Goal: Task Accomplishment & Management: Use online tool/utility

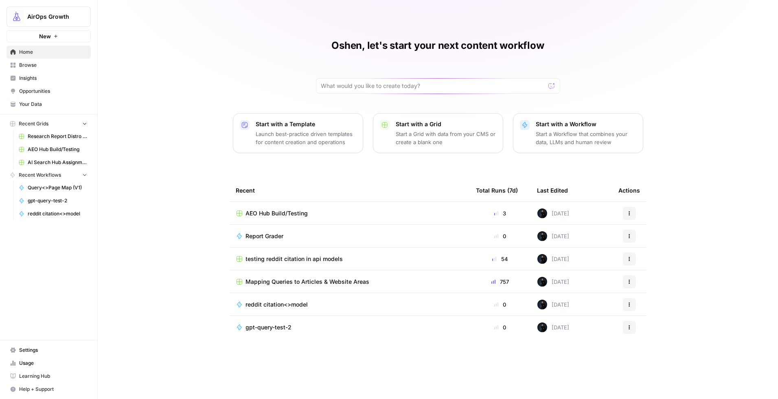
click at [28, 65] on span "Browse" at bounding box center [53, 64] width 68 height 7
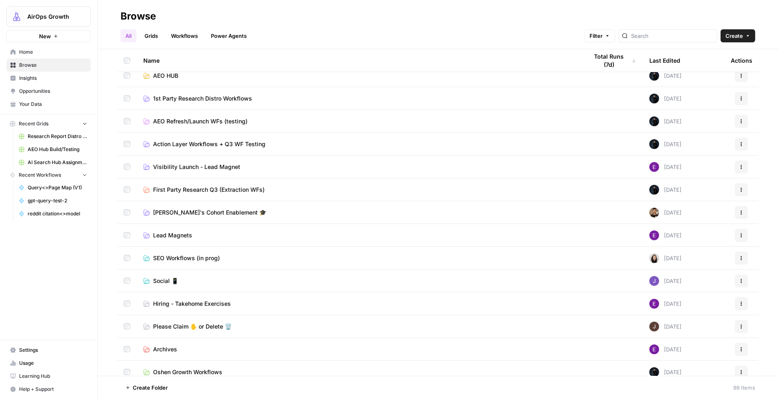
scroll to position [193, 0]
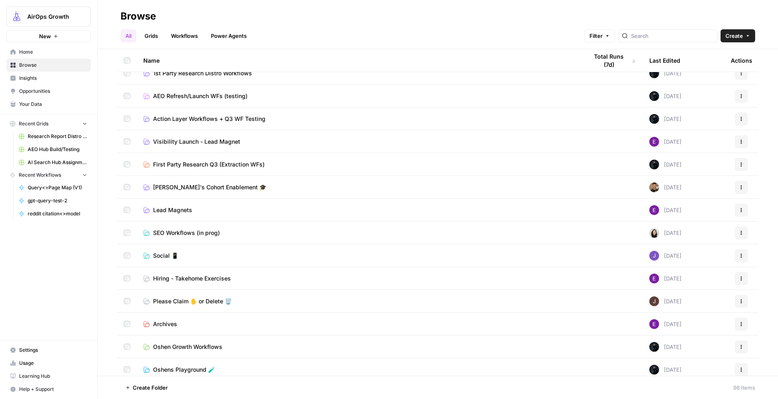
click at [173, 231] on span "SEO Workflows (in prog)" at bounding box center [186, 233] width 67 height 8
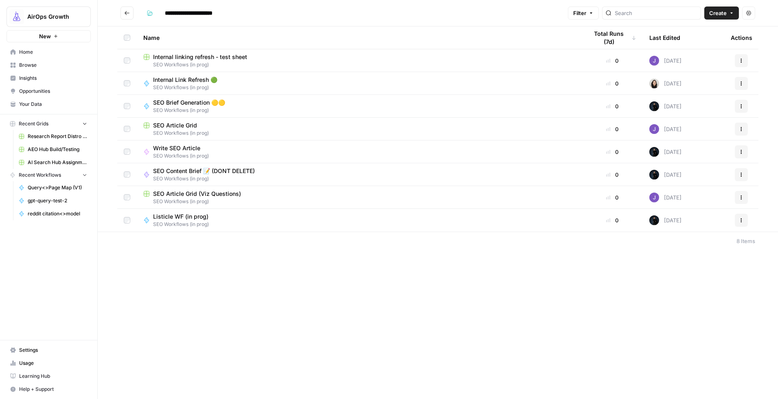
click at [199, 105] on span "SEO Brief Generation 🟡🟡" at bounding box center [189, 102] width 72 height 8
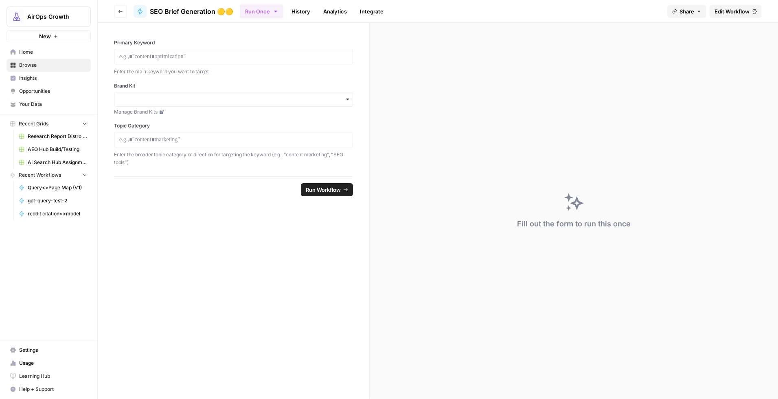
click at [725, 11] on span "Edit Workflow" at bounding box center [731, 11] width 35 height 8
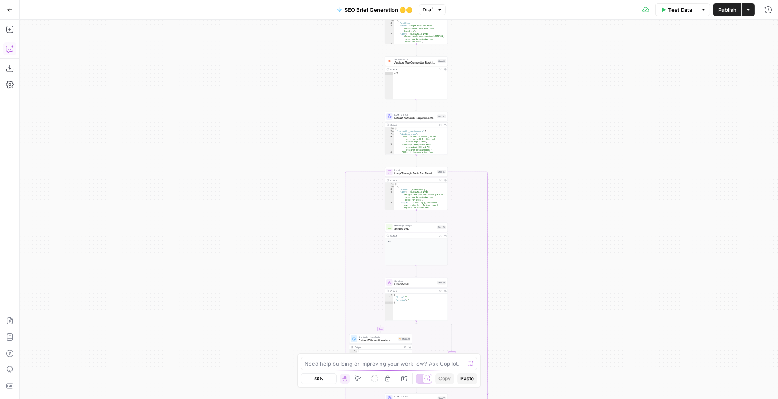
click at [11, 49] on icon "button" at bounding box center [10, 49] width 8 height 8
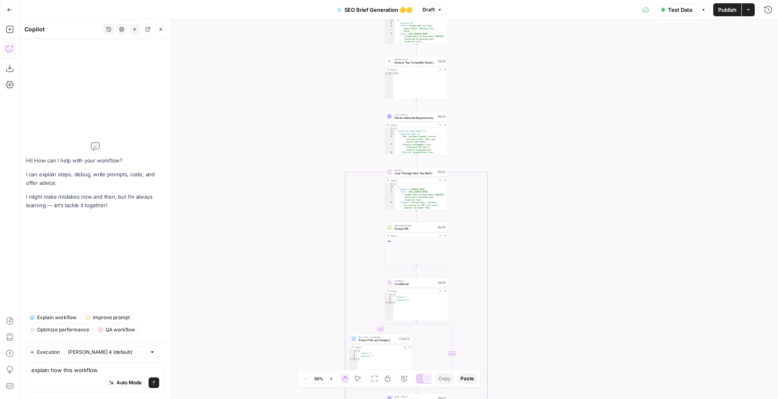
type textarea "explain how this workflow"
click at [66, 314] on span "Explain workflow" at bounding box center [56, 317] width 39 height 7
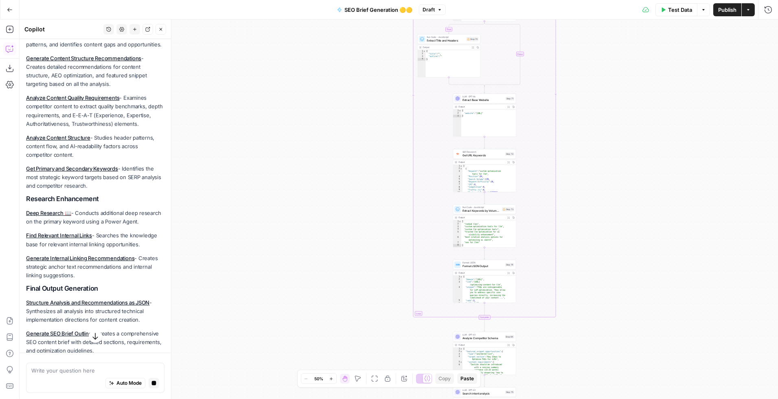
scroll to position [556, 0]
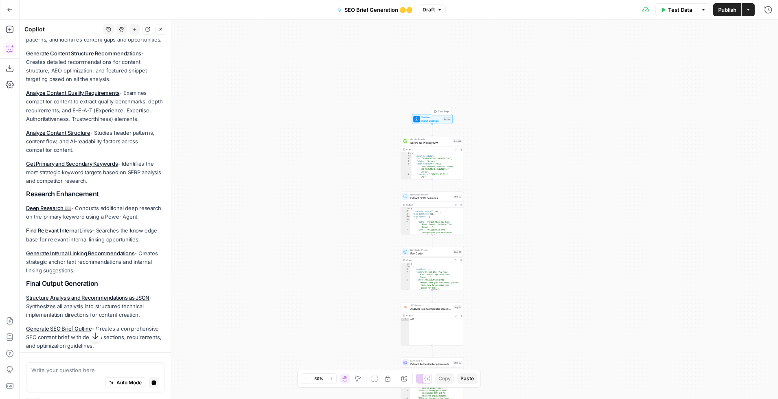
click at [440, 117] on span "Workflow" at bounding box center [431, 117] width 20 height 3
click at [497, 129] on Category "Topic Category" at bounding box center [619, 131] width 293 height 8
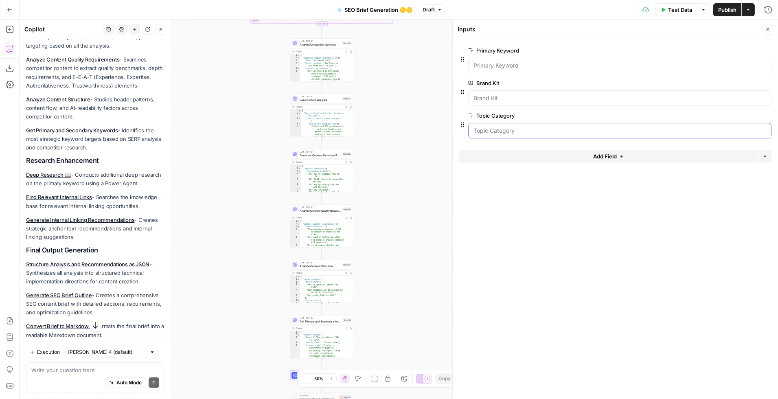
scroll to position [608, 0]
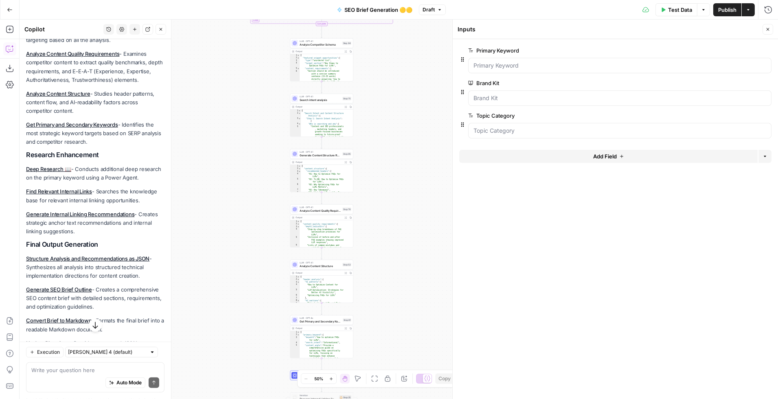
drag, startPoint x: 262, startPoint y: 159, endPoint x: 266, endPoint y: 160, distance: 4.2
click at [262, 159] on div "true false Workflow Input Settings Inputs Google Search SERPs for Primary KW St…" at bounding box center [399, 209] width 758 height 379
click at [252, 166] on div "true false Workflow Input Settings Inputs Google Search SERPs for Primary KW St…" at bounding box center [399, 209] width 758 height 379
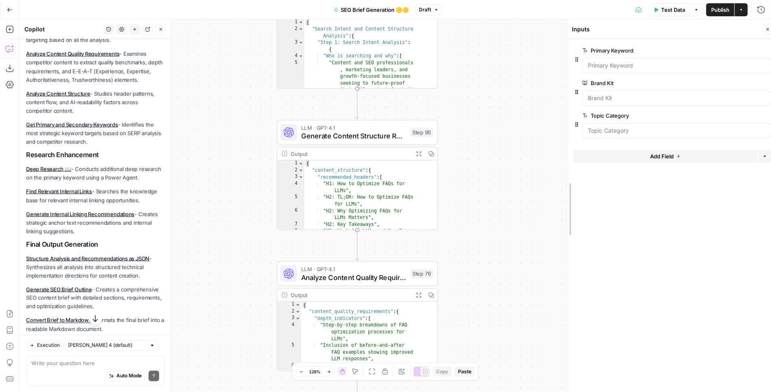
drag, startPoint x: 452, startPoint y: 160, endPoint x: 516, endPoint y: 179, distance: 67.0
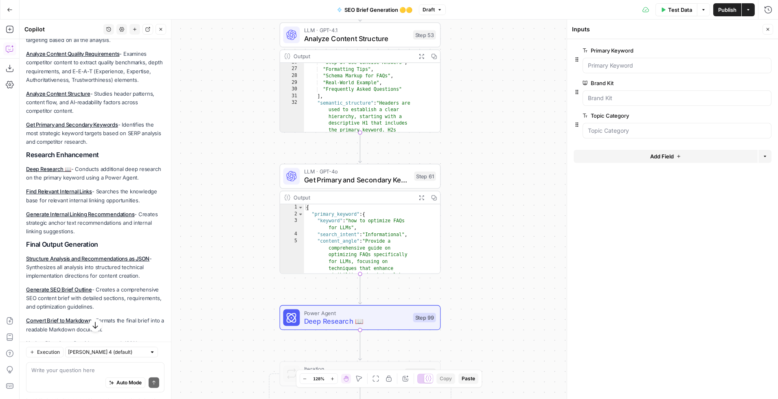
scroll to position [172, 0]
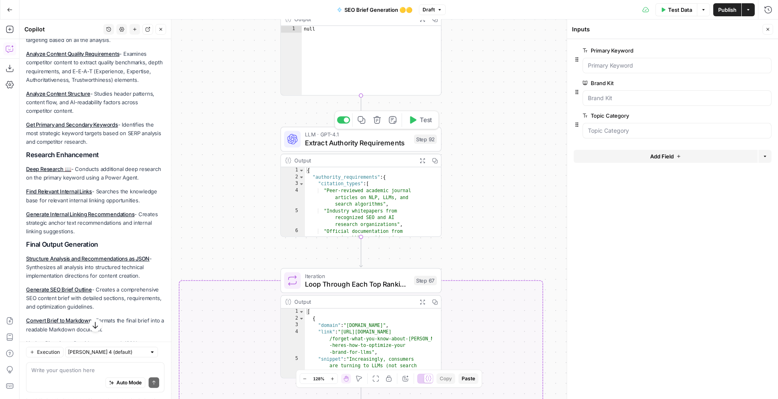
click at [382, 138] on span "Extract Authority Requirements" at bounding box center [357, 143] width 105 height 11
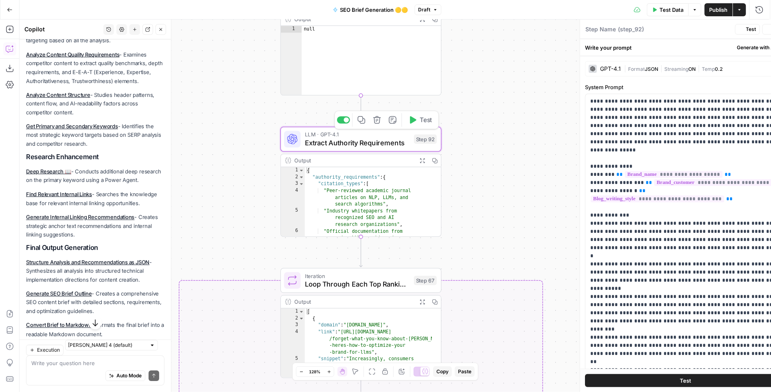
type textarea "Extract Authority Requirements"
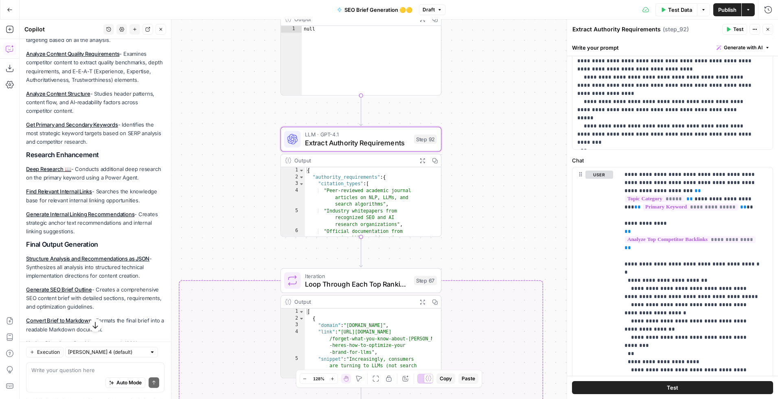
scroll to position [285, 0]
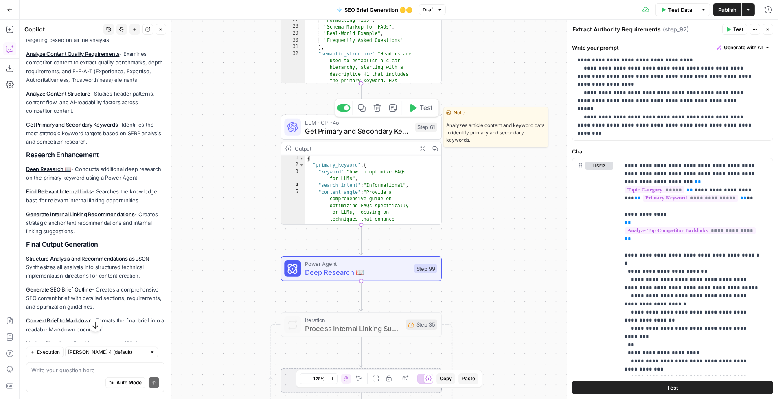
click at [387, 132] on span "Get Primary and Secondary Keywords" at bounding box center [358, 130] width 106 height 11
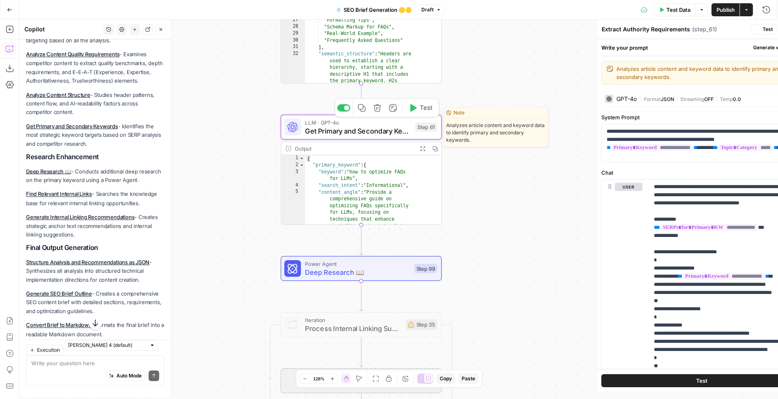
type textarea "Get Primary and Secondary Keywords"
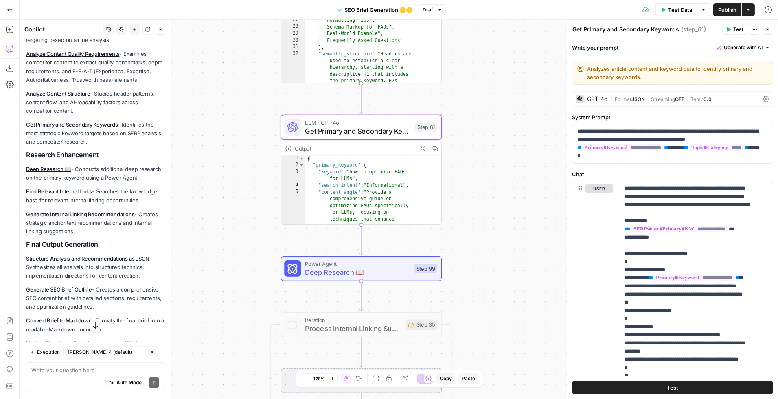
click at [593, 97] on div "GPT-4o" at bounding box center [597, 99] width 20 height 6
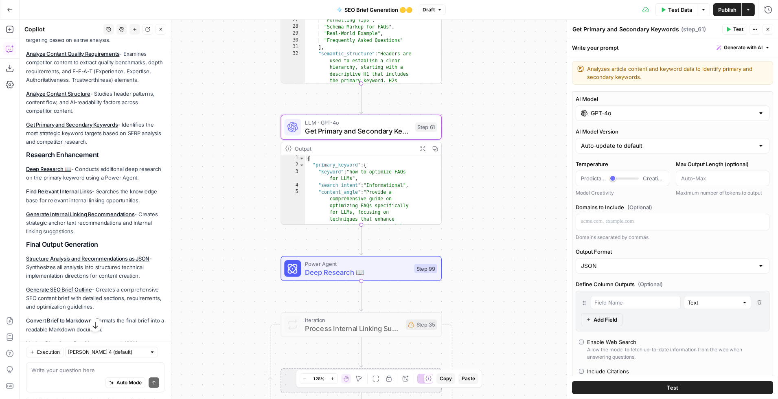
click at [768, 31] on icon "button" at bounding box center [767, 29] width 5 height 5
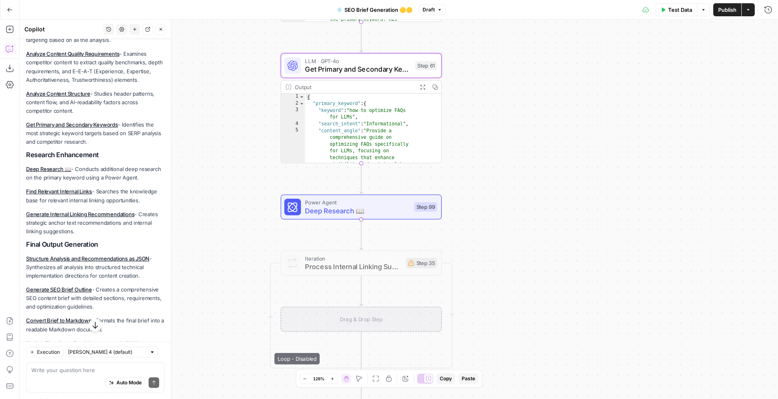
click at [399, 215] on span "Deep Research 📖" at bounding box center [357, 211] width 105 height 11
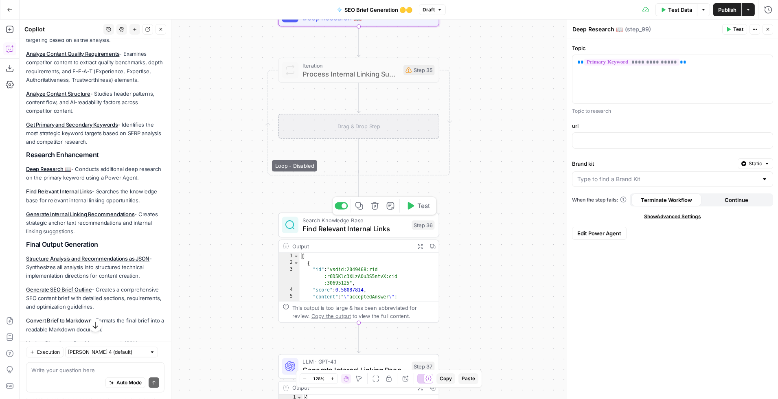
click at [405, 231] on span "Find Relevant Internal Links" at bounding box center [354, 228] width 105 height 11
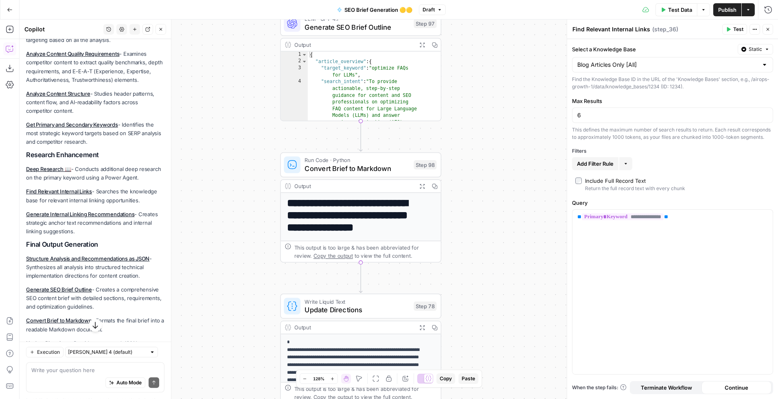
click at [421, 187] on icon "button" at bounding box center [422, 186] width 6 height 6
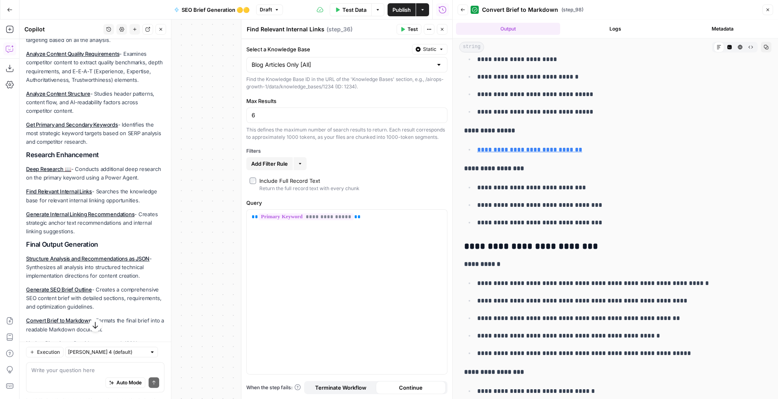
scroll to position [1681, 0]
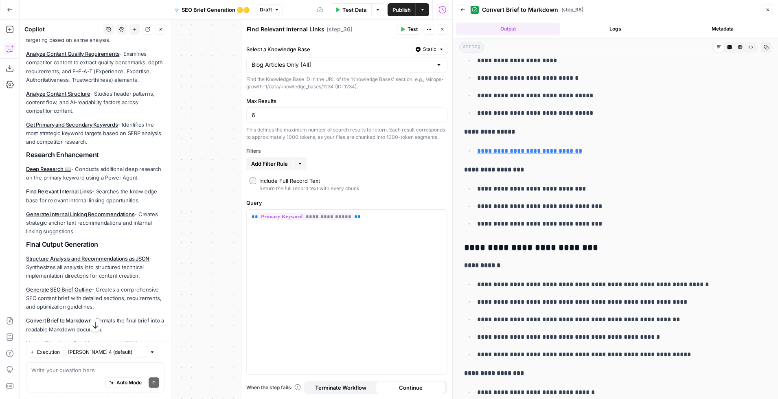
click at [768, 11] on icon "button" at bounding box center [767, 9] width 5 height 5
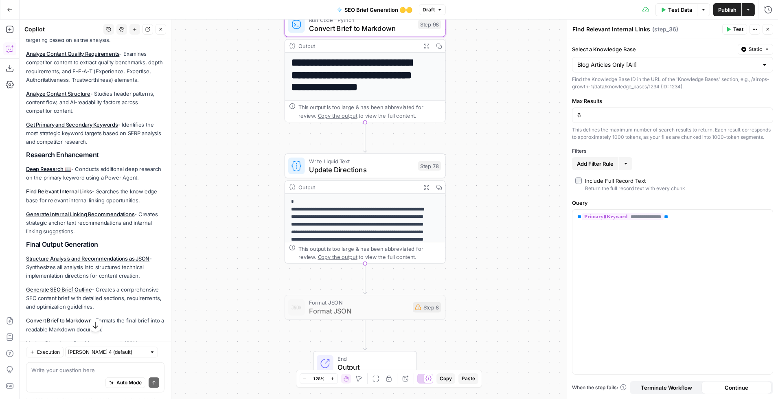
click at [400, 166] on span "Update Directions" at bounding box center [361, 169] width 105 height 11
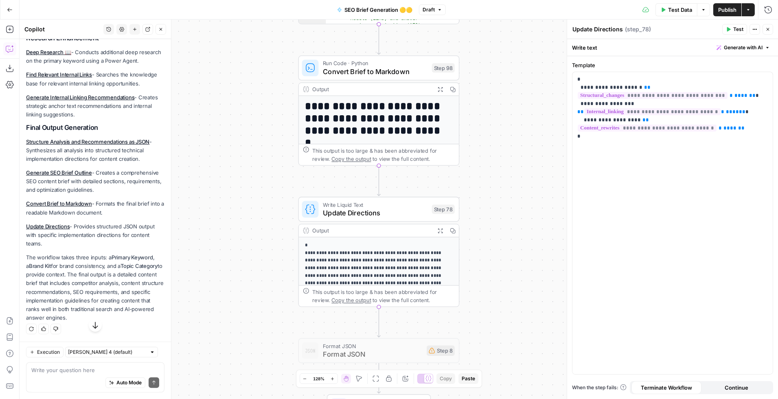
scroll to position [776, 0]
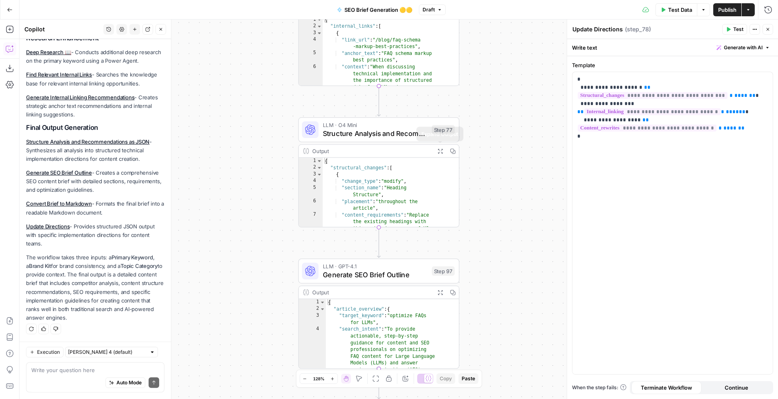
click at [443, 151] on button "Expand Output" at bounding box center [440, 151] width 13 height 13
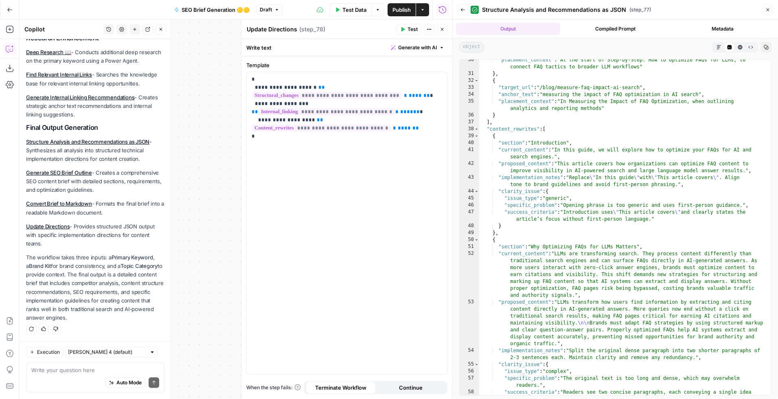
scroll to position [293, 0]
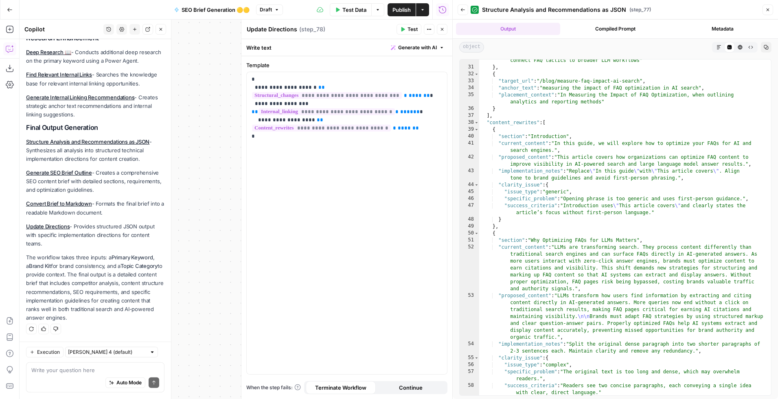
drag, startPoint x: 768, startPoint y: 10, endPoint x: 703, endPoint y: 24, distance: 66.6
click at [768, 10] on icon "button" at bounding box center [767, 9] width 5 height 5
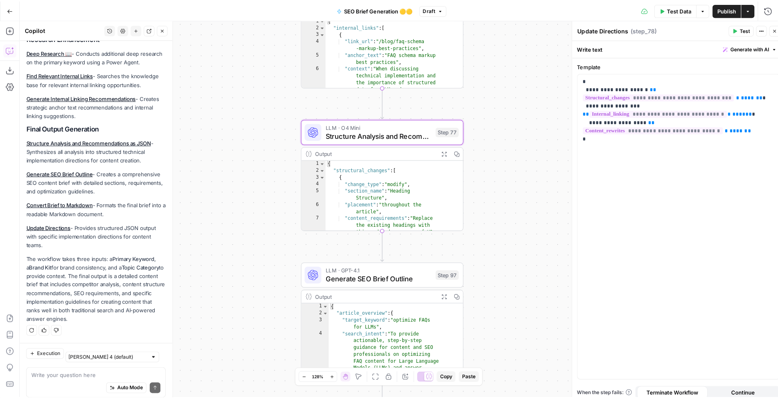
scroll to position [776, 0]
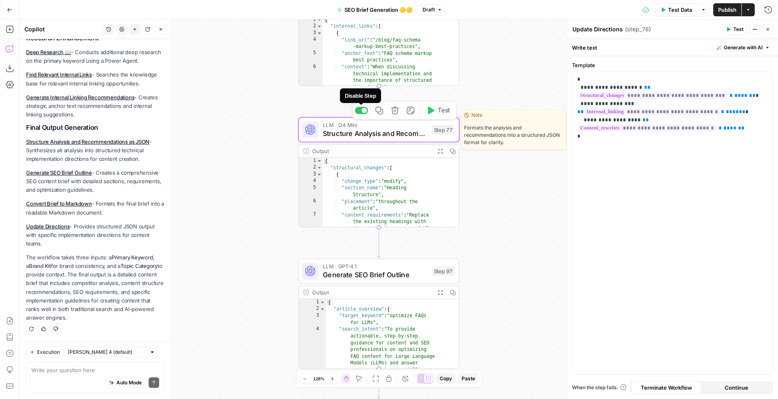
click at [361, 110] on div at bounding box center [363, 110] width 5 height 5
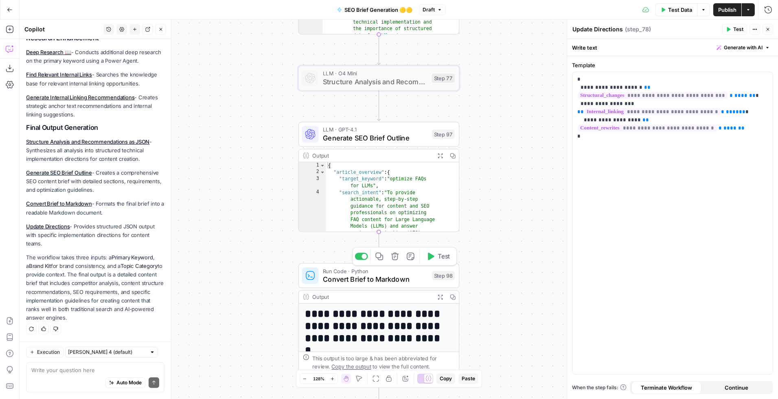
click at [359, 256] on div at bounding box center [361, 256] width 13 height 7
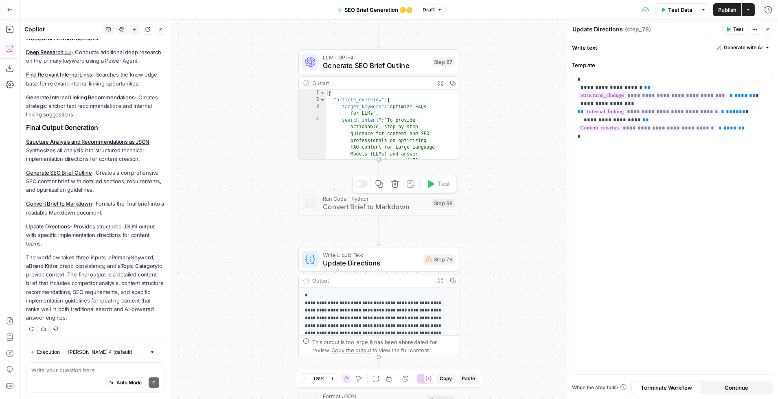
click at [361, 182] on div at bounding box center [361, 183] width 13 height 7
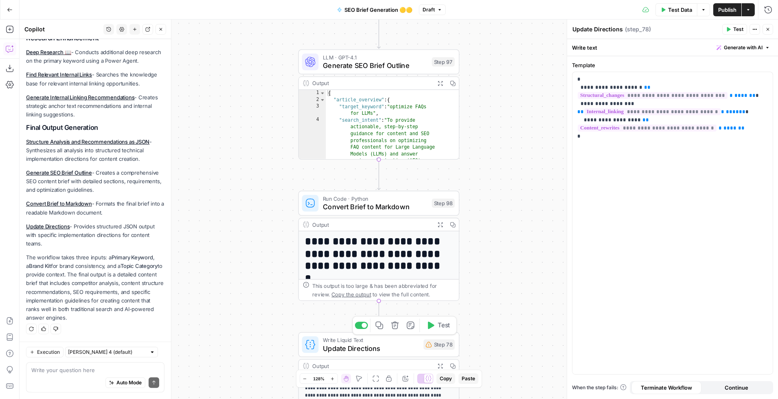
click at [361, 324] on div at bounding box center [363, 325] width 5 height 5
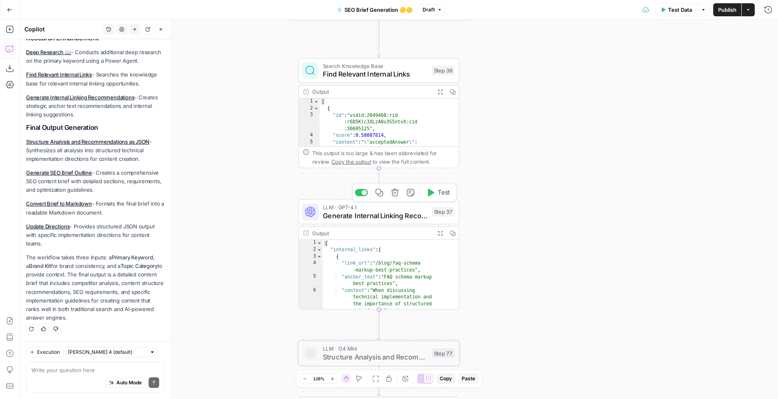
click at [387, 216] on span "Generate Internal Linking Recommendations" at bounding box center [375, 215] width 105 height 11
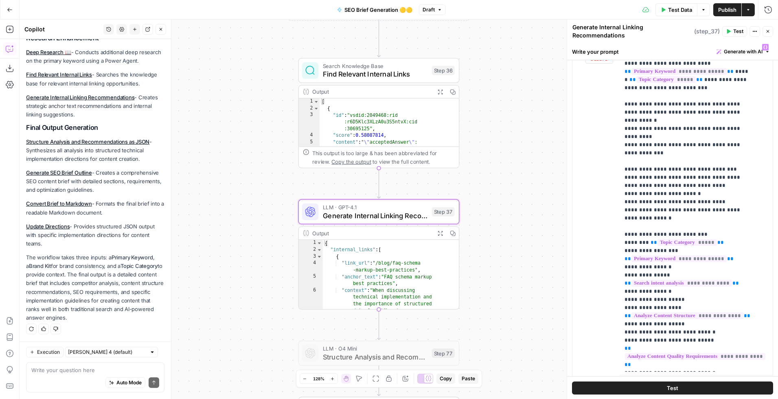
scroll to position [406, 0]
click at [663, 194] on p "**********" at bounding box center [688, 350] width 129 height 610
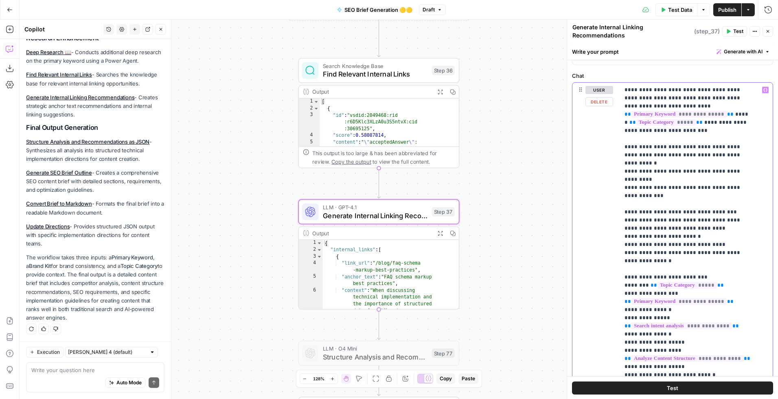
scroll to position [363, 0]
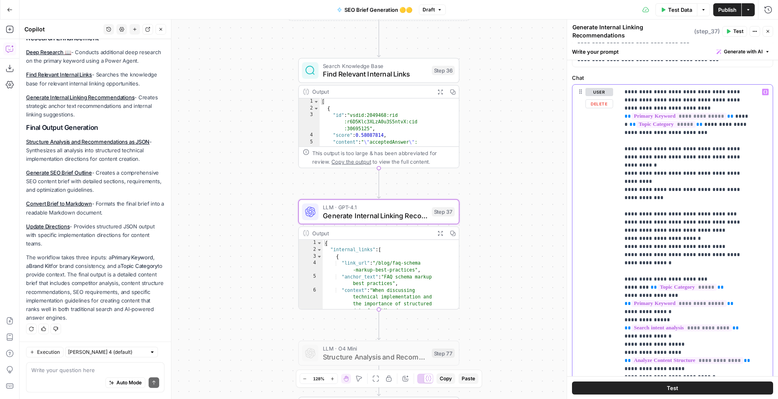
click at [714, 221] on p "**********" at bounding box center [688, 393] width 129 height 610
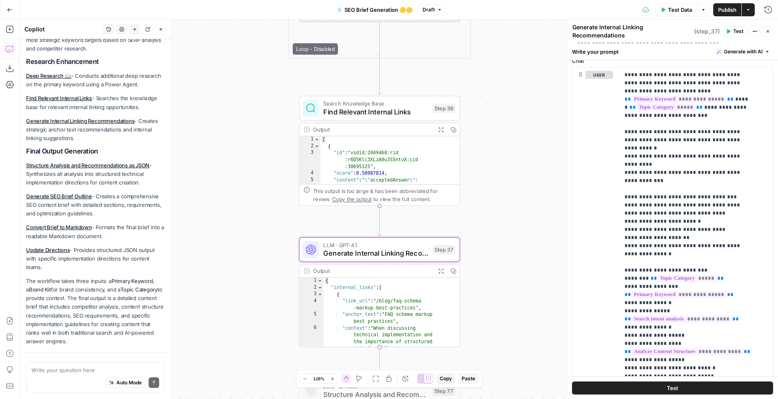
scroll to position [776, 0]
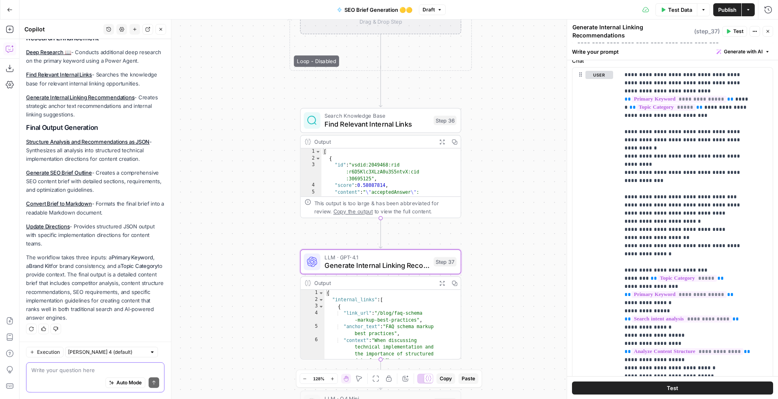
click at [63, 372] on textarea at bounding box center [95, 370] width 128 height 8
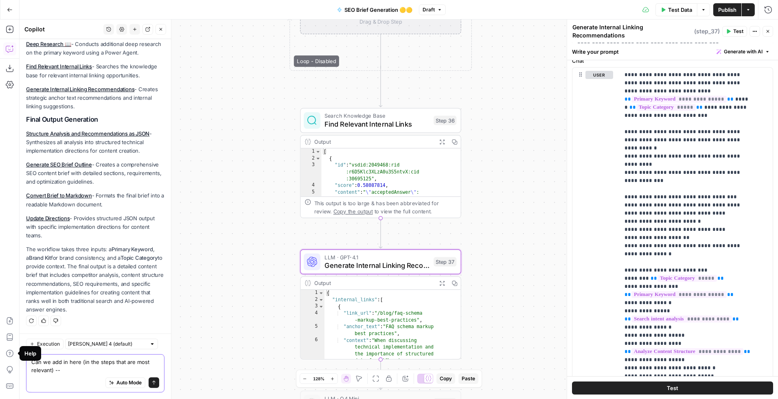
drag, startPoint x: 72, startPoint y: 371, endPoint x: 31, endPoint y: 361, distance: 42.2
click at [31, 361] on textarea "Can we add in here (in the steps that are most relevant) --" at bounding box center [95, 366] width 128 height 16
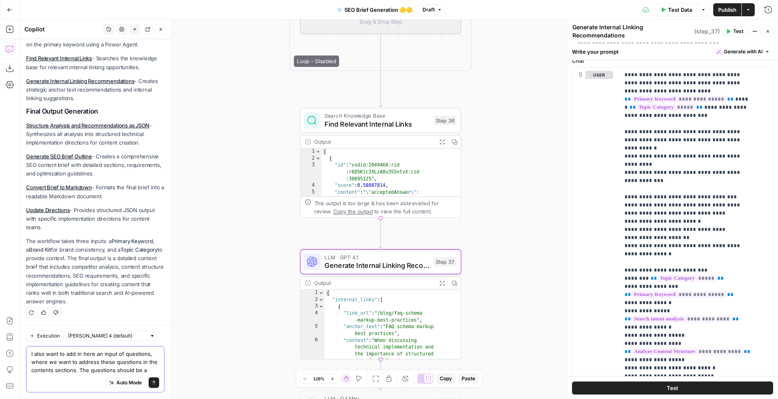
scroll to position [801, 0]
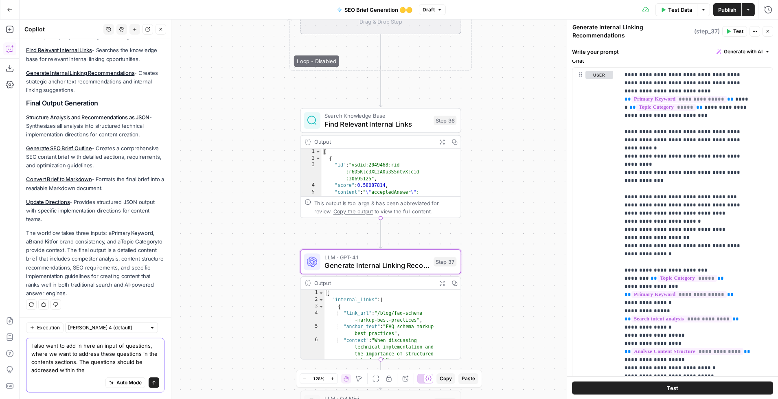
click at [107, 368] on textarea "I also want to add in here an input of questions, where we want to address thes…" at bounding box center [95, 357] width 128 height 33
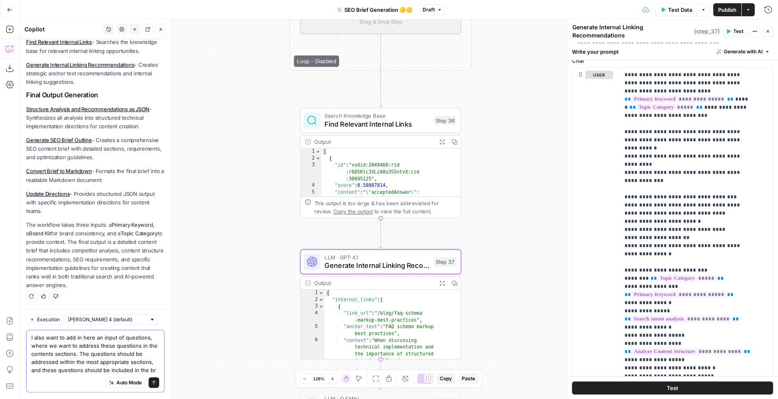
scroll to position [817, 0]
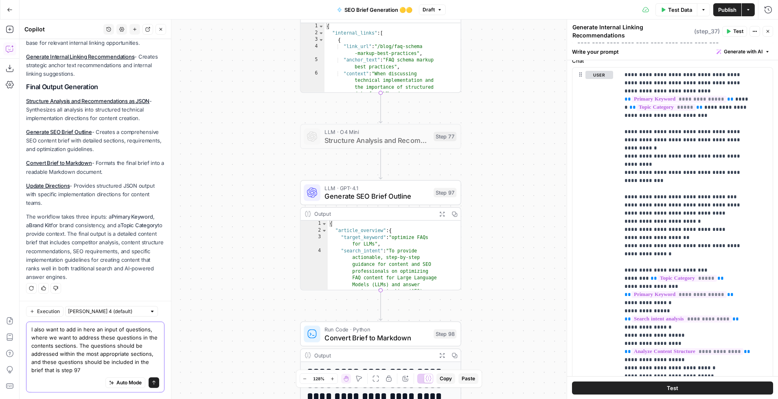
type textarea "I also want to add in here an input of questions, where we want to address thes…"
click at [151, 383] on icon "submit" at bounding box center [153, 382] width 5 height 5
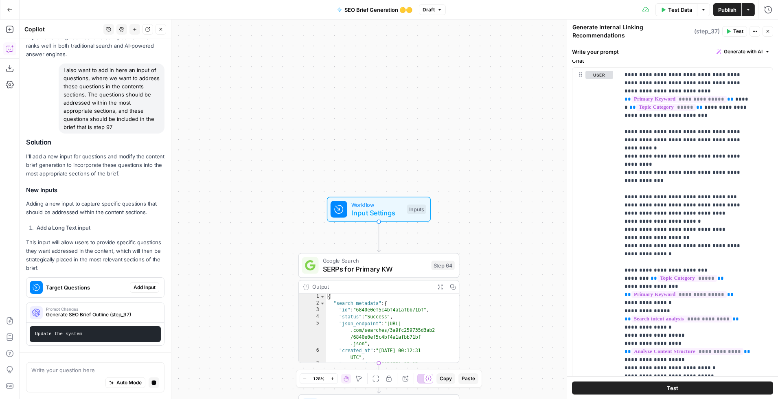
scroll to position [1042, 0]
click at [136, 284] on span "Add Input" at bounding box center [144, 287] width 22 height 7
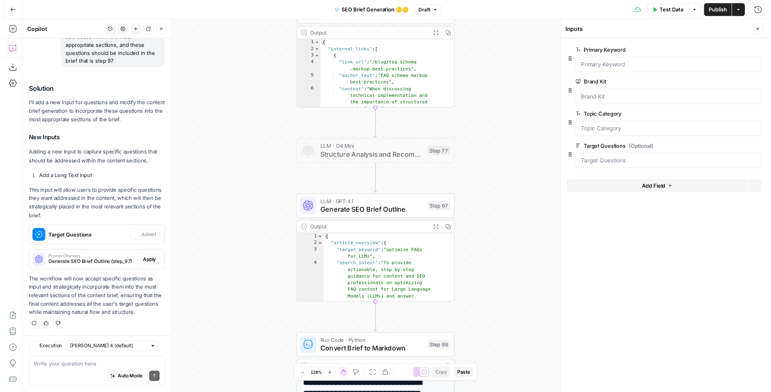
scroll to position [1122, 0]
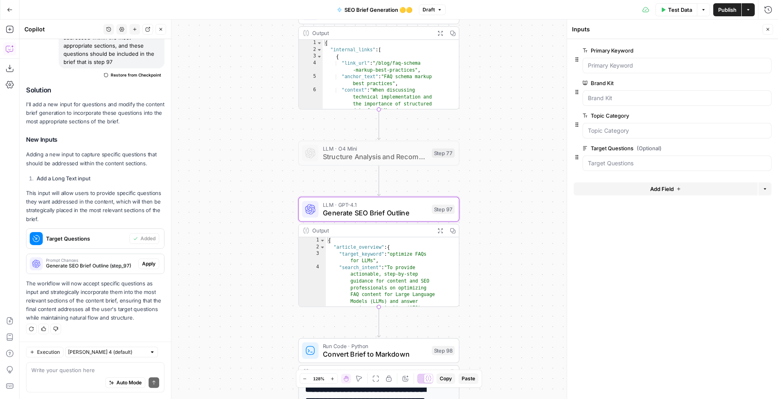
click at [143, 260] on span "Apply" at bounding box center [148, 263] width 13 height 7
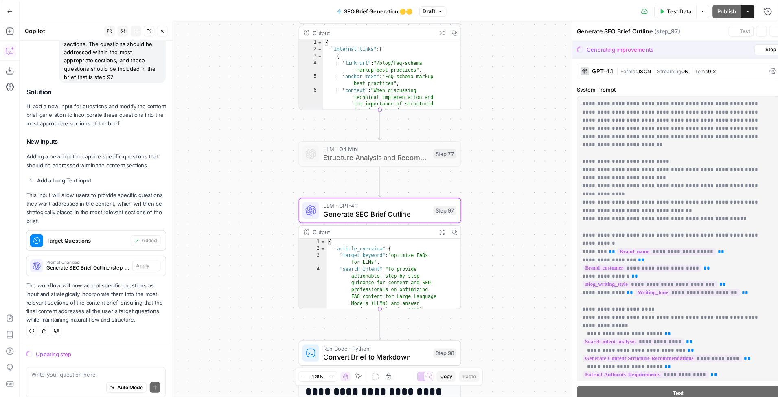
scroll to position [1096, 0]
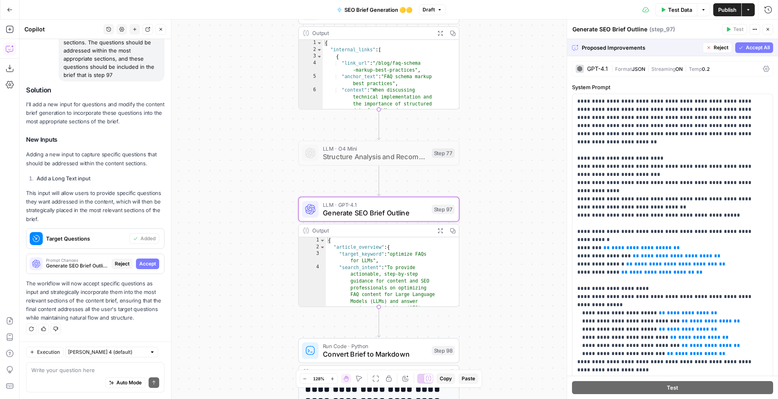
click at [144, 260] on span "Accept" at bounding box center [147, 263] width 17 height 7
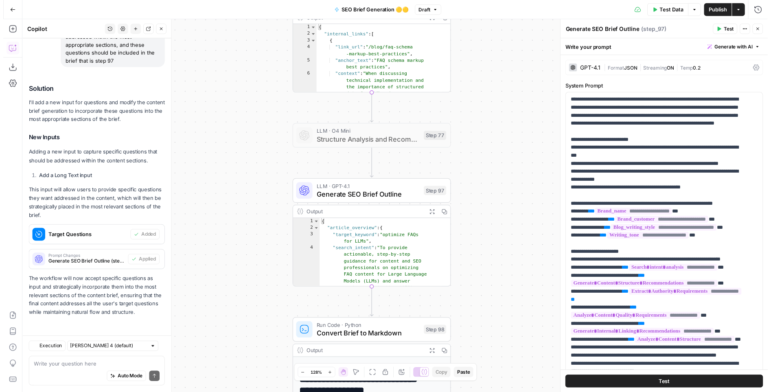
scroll to position [1122, 0]
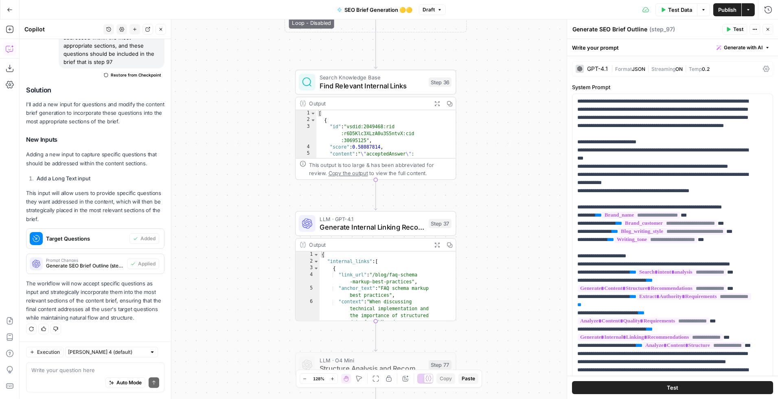
click at [662, 10] on icon "button" at bounding box center [664, 9] width 4 height 4
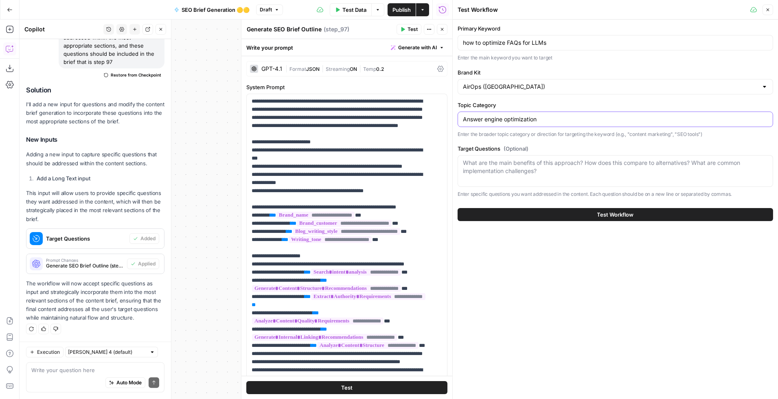
click at [487, 118] on input "Answer engine optimization" at bounding box center [615, 119] width 305 height 8
paste input "How to Structure Content Refreshes for Maximum SEO Impact"
type input "How to Structure Content Refreshes for Maximum SEO Impact"
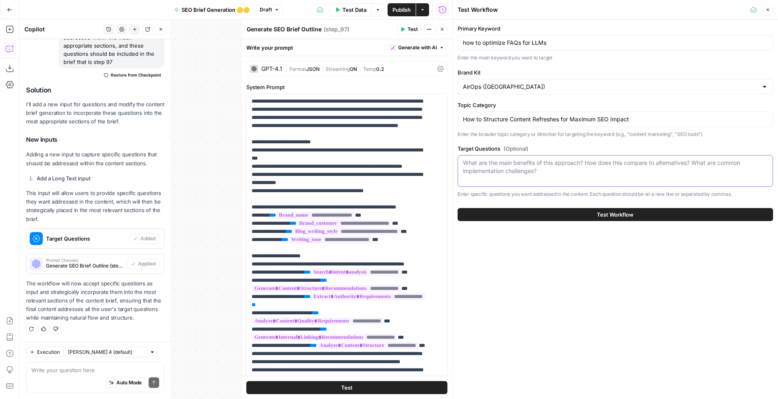
click at [531, 171] on textarea "Target Questions (Optional)" at bounding box center [615, 167] width 305 height 16
paste textarea "How do I structure updated content for better AI visibility? How do I identify …"
type textarea "How do I structure updated content for better AI visibility? How do I identify …"
click at [553, 121] on input "How to Structure Content Refreshes for Maximum SEO Impact" at bounding box center [615, 119] width 305 height 8
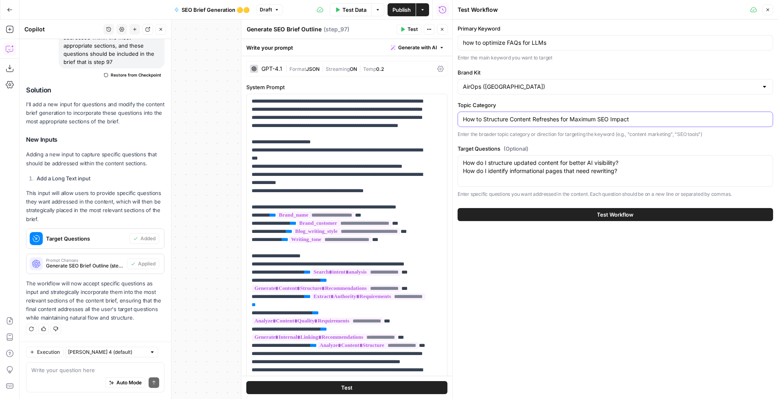
click at [553, 121] on input "How to Structure Content Refreshes for Maximum SEO Impact" at bounding box center [615, 119] width 305 height 8
type input "R"
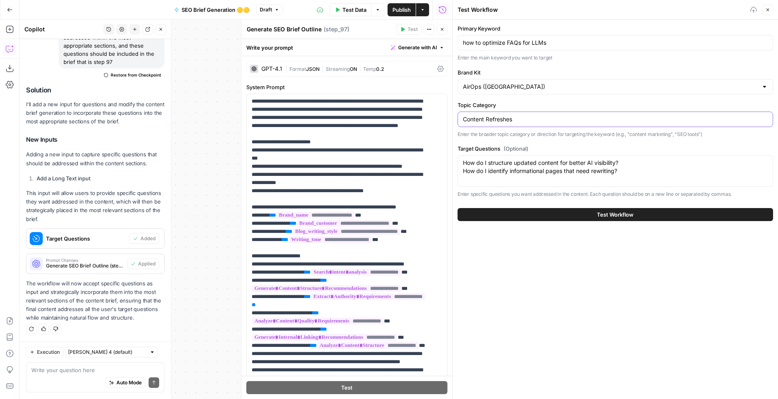
type input "Content Refreshes"
click at [500, 43] on input "how to optimize FAQs for LLMs" at bounding box center [615, 43] width 305 height 8
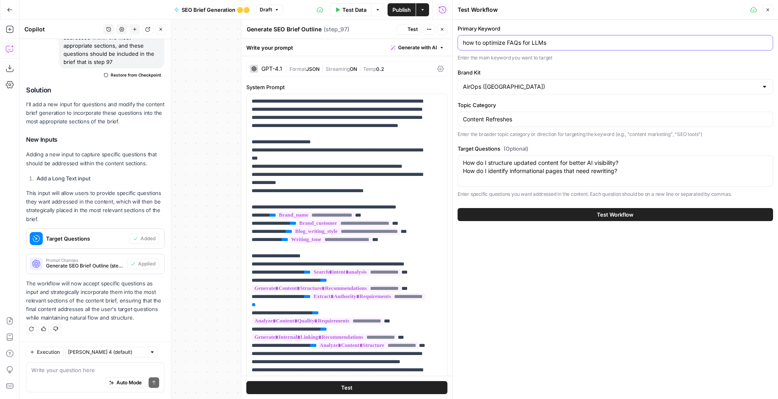
click at [500, 43] on input "how to optimize FAQs for LLMs" at bounding box center [615, 43] width 305 height 8
paste input "How do I structure updated content for better AI visibility? How do I identify …"
type input "How do I structure updated content for better AI visibility? How do I identify …"
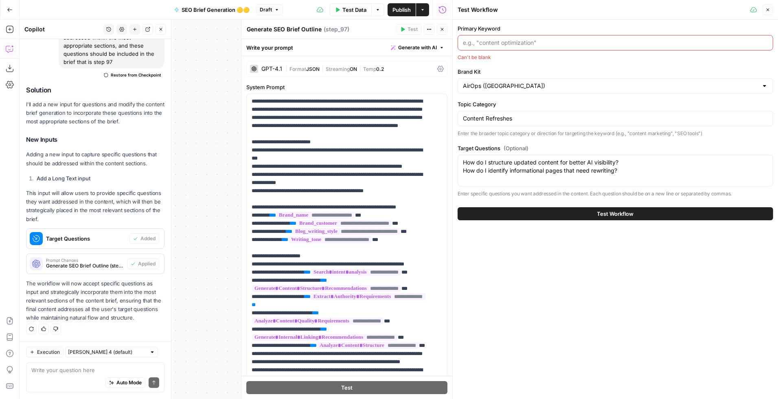
paste input "How to Structure Content Refreshes for Maximum SEO Impact"
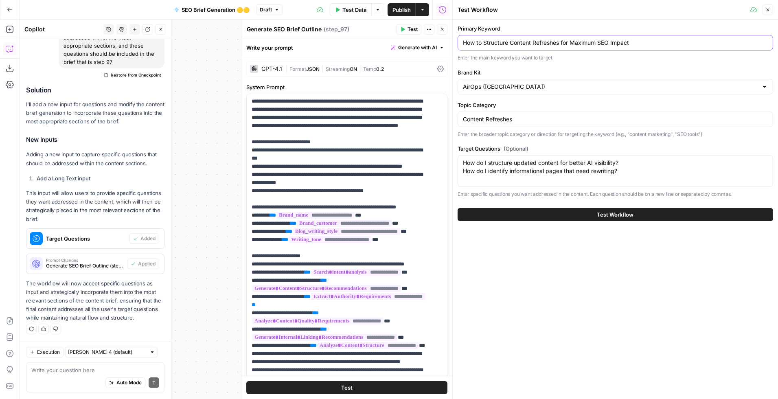
type input "How to Structure Content Refreshes for Maximum SEO Impact"
click at [643, 216] on button "Test Workflow" at bounding box center [614, 214] width 315 height 13
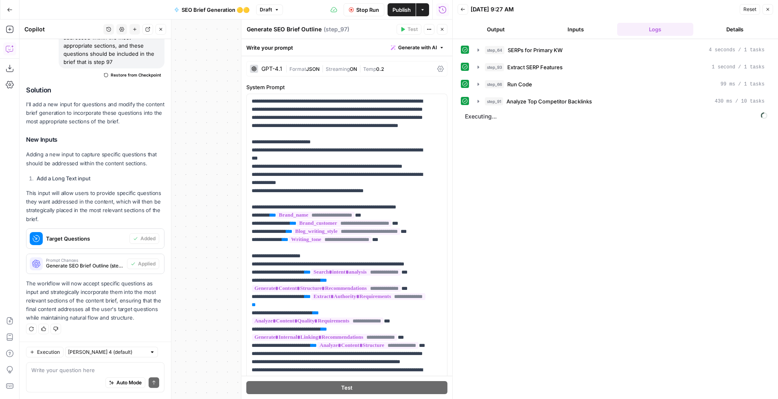
click at [445, 31] on button "Close" at bounding box center [442, 29] width 11 height 11
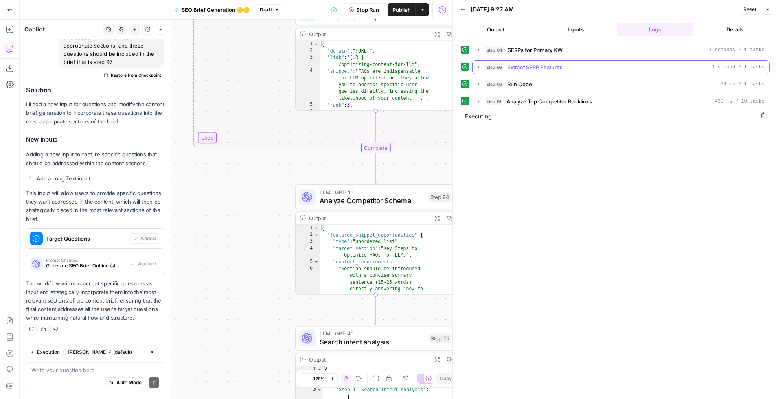
click at [479, 66] on icon "button" at bounding box center [478, 67] width 2 height 3
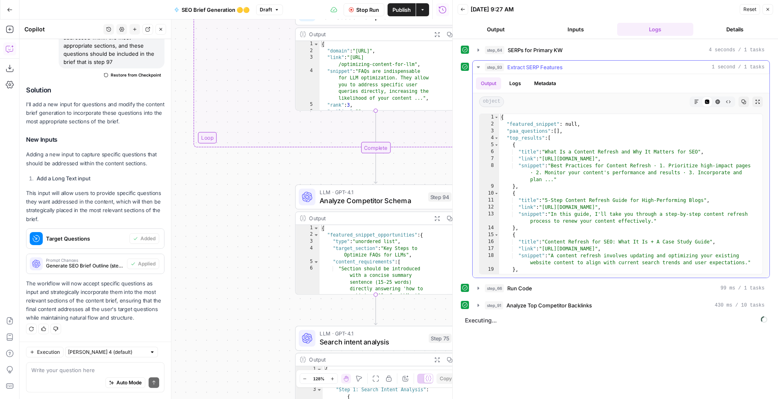
click at [479, 66] on icon "button" at bounding box center [478, 67] width 3 height 2
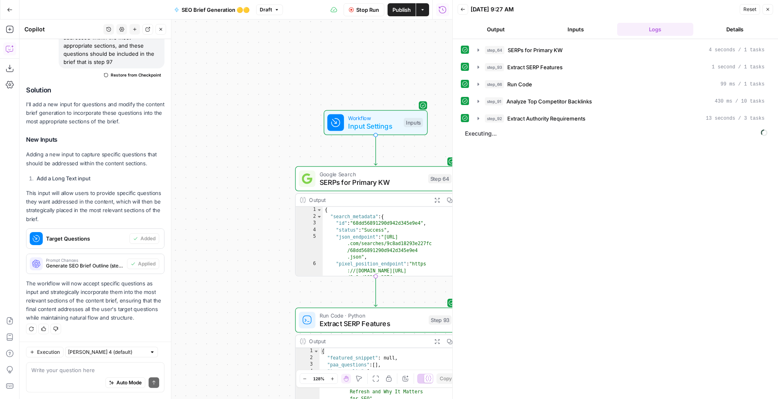
click at [348, 182] on span "SERPs for Primary KW" at bounding box center [371, 182] width 105 height 11
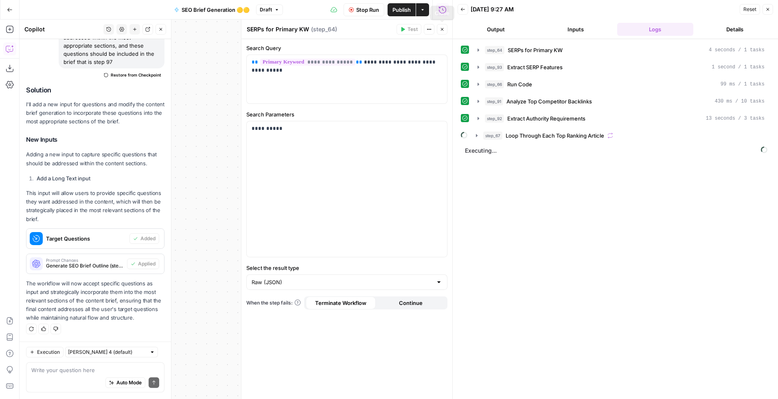
click at [441, 27] on icon "button" at bounding box center [442, 29] width 5 height 5
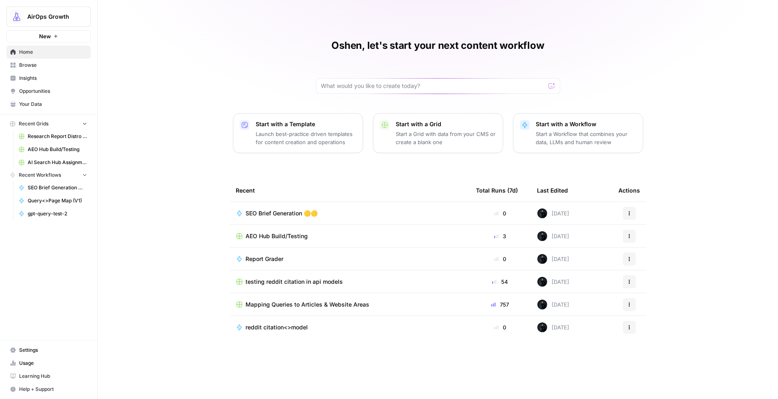
click at [629, 212] on icon "button" at bounding box center [629, 213] width 5 height 5
click at [662, 285] on span "Duplicate" at bounding box center [671, 285] width 65 height 8
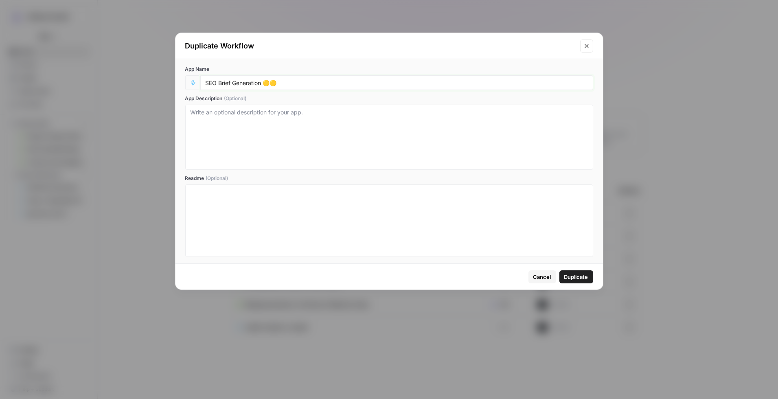
click at [231, 85] on input "SEO Brief Generation 🟡🟡" at bounding box center [397, 82] width 382 height 7
click at [267, 84] on input "SEO Brief Generation 🟡🟡" at bounding box center [397, 82] width 382 height 7
click at [261, 83] on input "SEO Brief Generation 🟡🟡" at bounding box center [397, 82] width 382 height 7
drag, startPoint x: 582, startPoint y: 278, endPoint x: 283, endPoint y: 79, distance: 358.8
click at [291, 85] on div "Duplicate Workflow App Name SEO Brief Generation-Q/A 🟡🟡 App Description (Option…" at bounding box center [389, 161] width 428 height 257
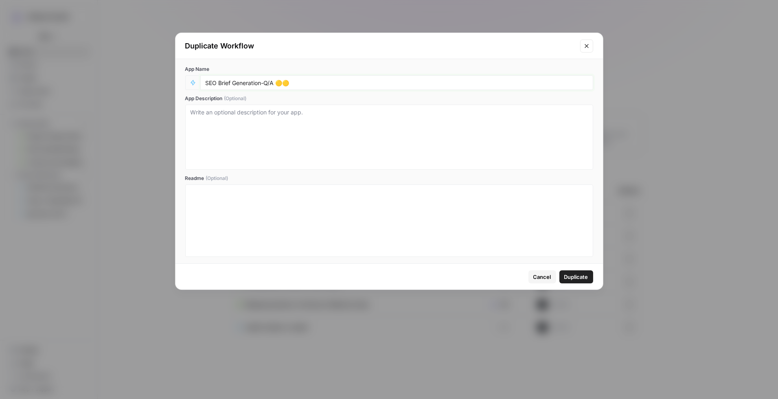
click at [273, 84] on input "SEO Brief Generation-Q/A 🟡🟡" at bounding box center [397, 82] width 382 height 7
type input "SEO Brief Generation-Q/A Format 🟡🟡"
click at [573, 277] on span "Duplicate" at bounding box center [576, 277] width 24 height 8
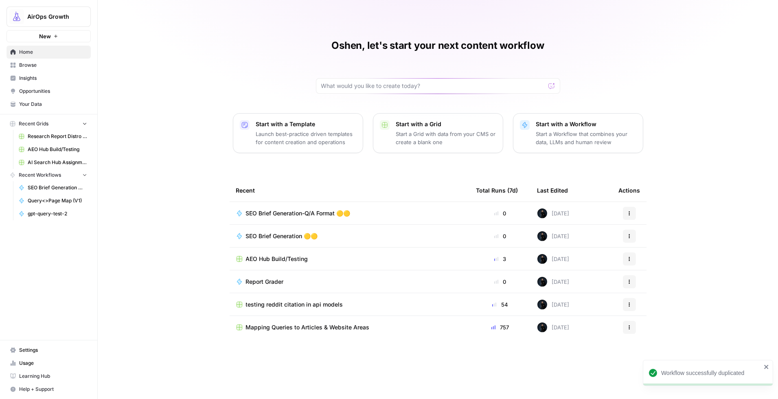
click at [293, 212] on span "SEO Brief Generation-Q/A Format 🟡🟡" at bounding box center [298, 213] width 105 height 8
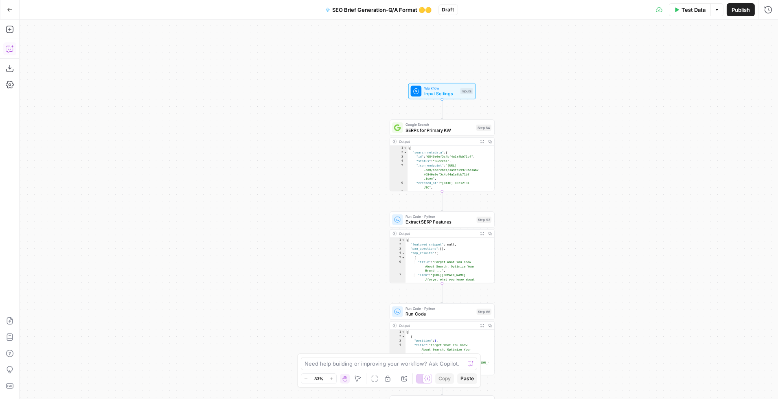
click at [9, 50] on icon "button" at bounding box center [10, 49] width 8 height 8
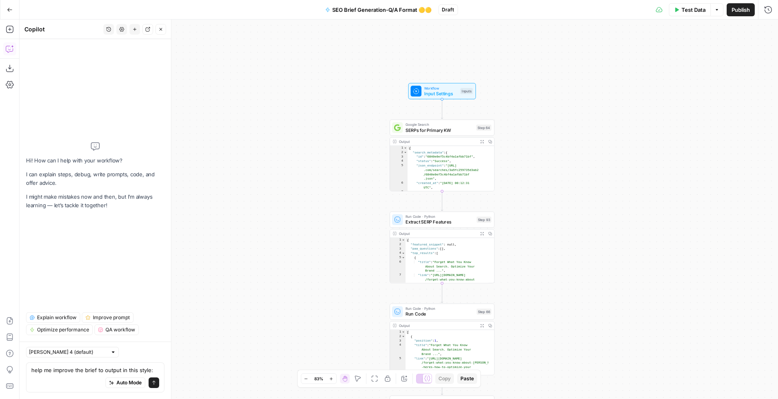
type textarea "help me improve the brief to output in this style:"
click at [98, 370] on textarea "help me improve the brief to output in this style:" at bounding box center [95, 370] width 128 height 8
click at [94, 371] on textarea "help me improve the brief to output in this style:" at bounding box center [95, 370] width 128 height 8
click at [94, 370] on textarea "help me improve the brief to output in this style:" at bounding box center [95, 370] width 128 height 8
click at [97, 370] on textarea "help me improve the brief to output in this style:" at bounding box center [95, 370] width 128 height 8
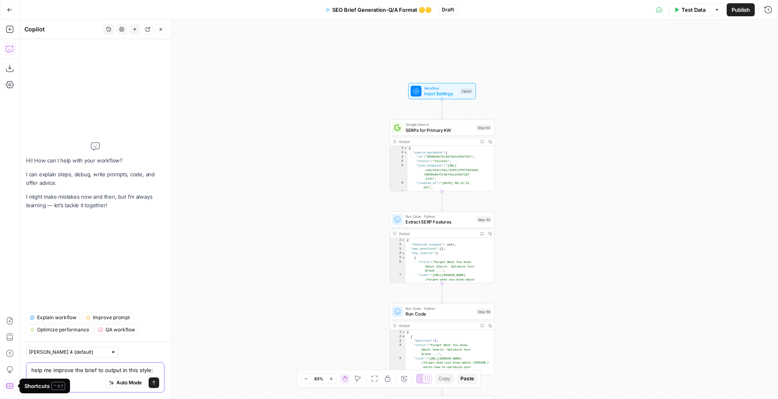
click at [103, 370] on textarea "help me improve the brief to output in this style:" at bounding box center [95, 370] width 128 height 8
click at [9, 10] on icon "button" at bounding box center [10, 10] width 6 height 6
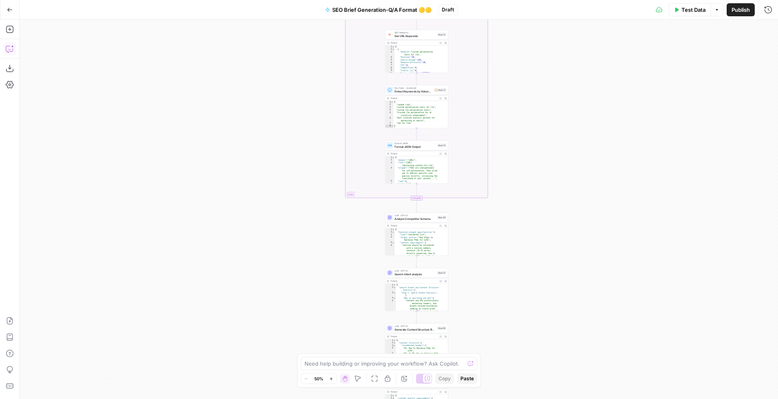
click at [14, 52] on button "Copilot" at bounding box center [9, 48] width 13 height 13
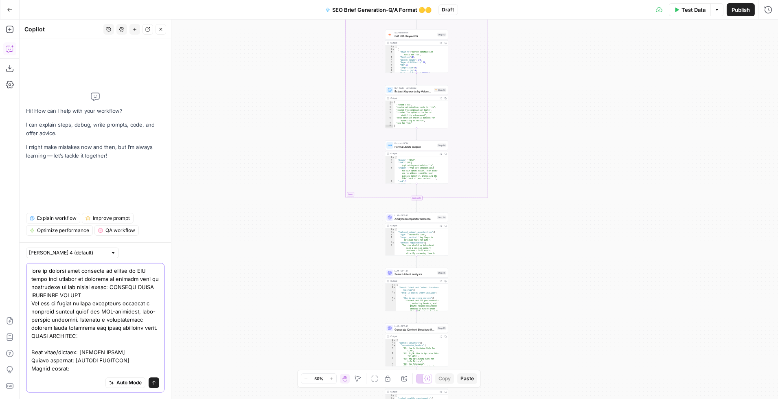
drag, startPoint x: 111, startPoint y: 286, endPoint x: 117, endPoint y: 294, distance: 10.5
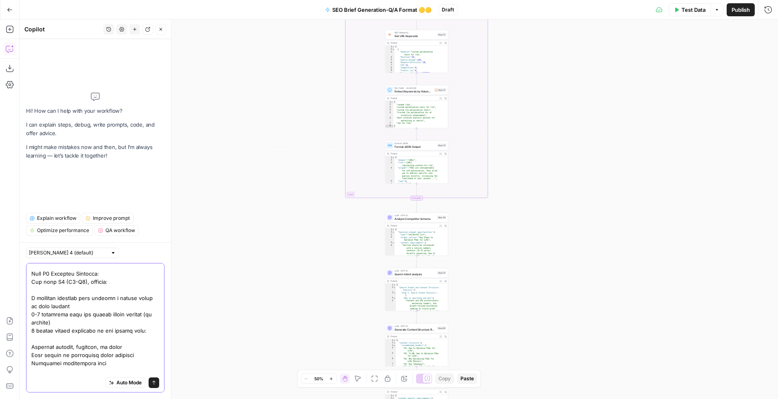
scroll to position [331, 0]
drag, startPoint x: 42, startPoint y: 273, endPoint x: 30, endPoint y: 273, distance: 12.6
click at [30, 273] on div "Auto Mode Send" at bounding box center [95, 327] width 138 height 129
drag, startPoint x: 80, startPoint y: 281, endPoint x: 92, endPoint y: 288, distance: 13.8
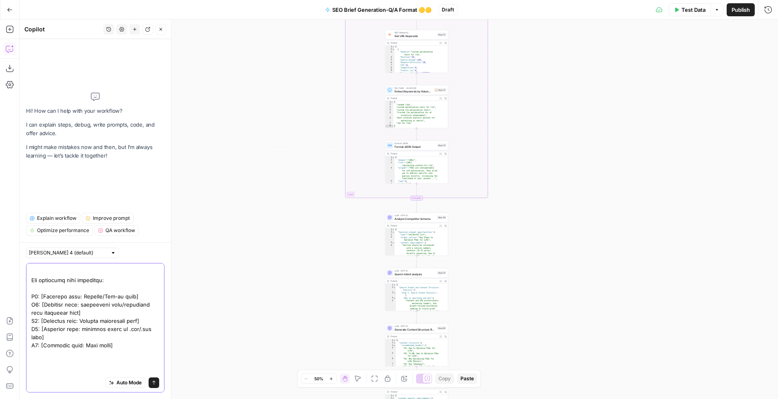
scroll to position [446, 0]
click at [60, 285] on textarea at bounding box center [95, 346] width 128 height 1050
click at [102, 281] on textarea at bounding box center [95, 346] width 128 height 1050
click at [70, 292] on textarea at bounding box center [95, 346] width 128 height 1050
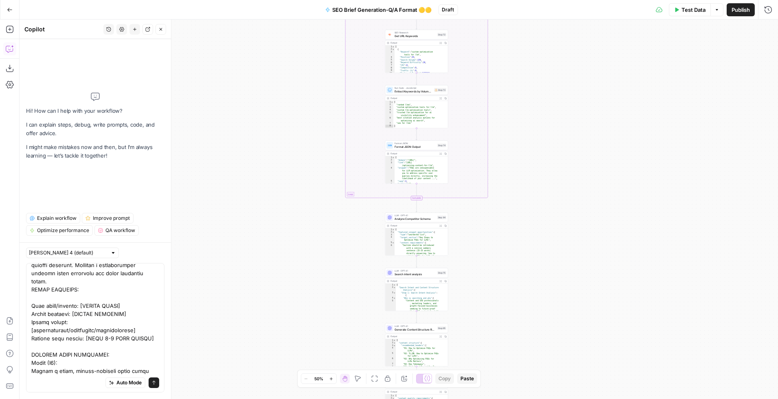
scroll to position [48, 0]
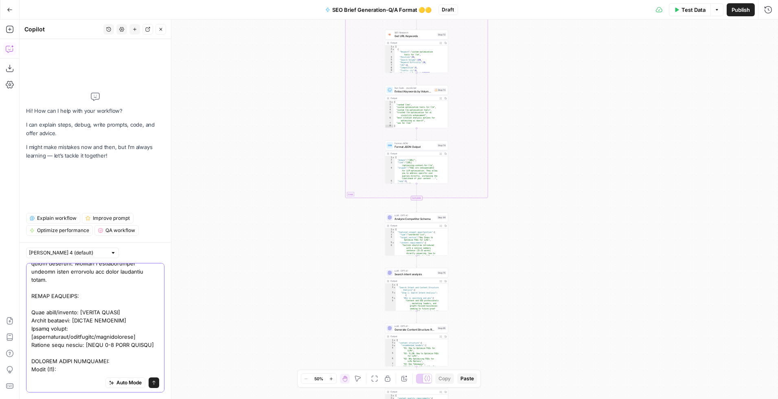
scroll to position [56, 0]
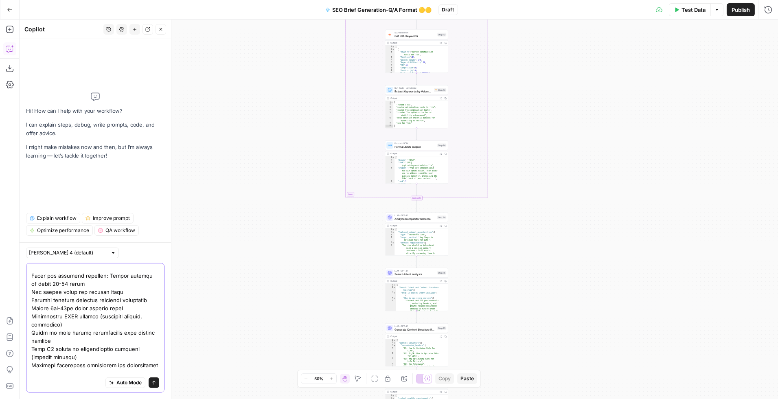
scroll to position [951, 0]
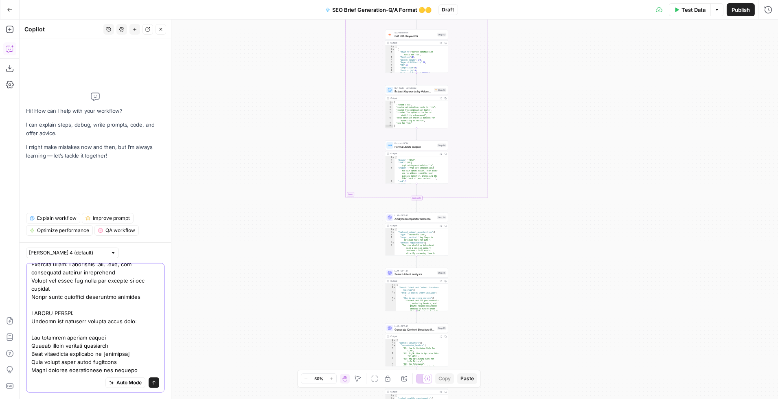
type textarea "help me improve this workflow to create an SEO brief that focuses on creating a…"
click at [151, 380] on icon "submit" at bounding box center [153, 382] width 5 height 5
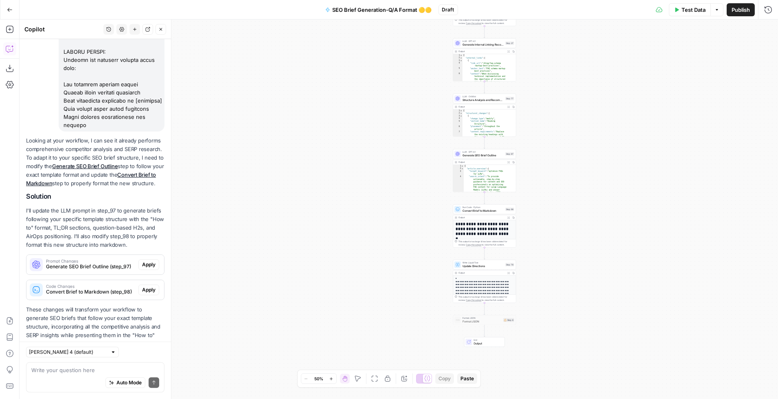
scroll to position [1173, 0]
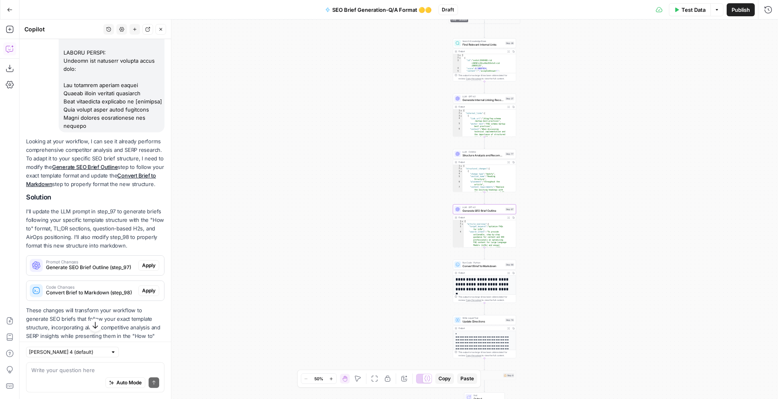
click at [142, 262] on span "Apply" at bounding box center [148, 265] width 13 height 7
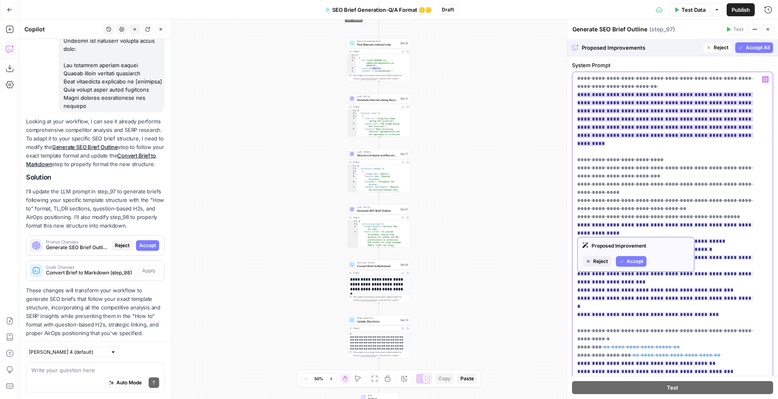
scroll to position [0, 0]
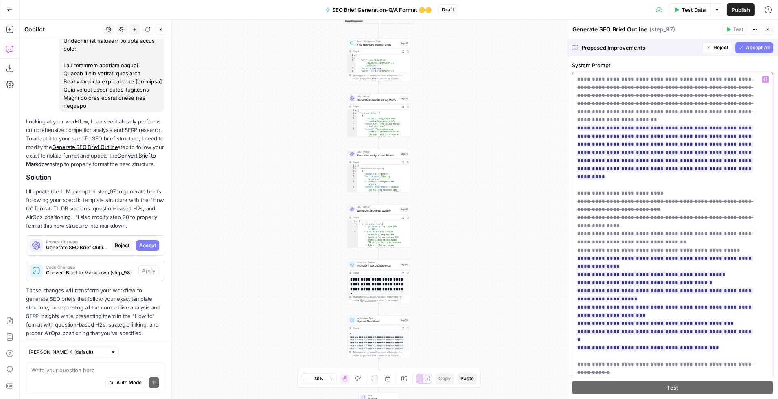
drag, startPoint x: 600, startPoint y: 268, endPoint x: 574, endPoint y: 88, distance: 181.7
click at [574, 88] on div "**********" at bounding box center [668, 237] width 193 height 331
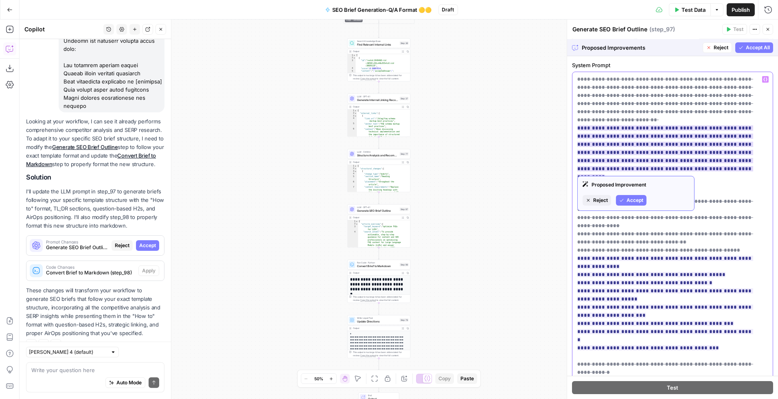
click at [587, 91] on span "**********" at bounding box center [665, 128] width 176 height 108
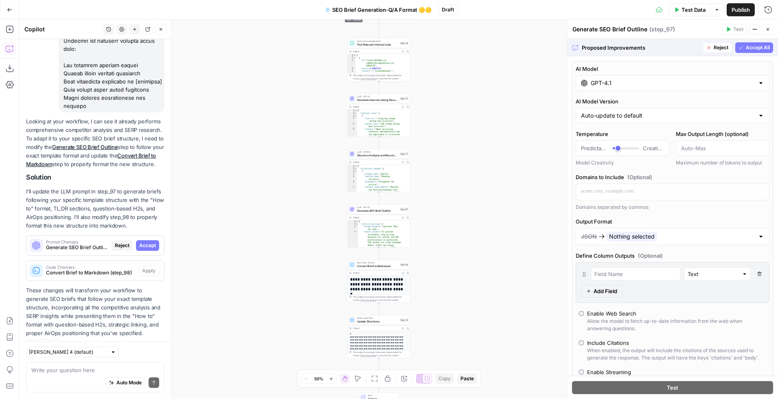
click at [746, 49] on span "Accept All" at bounding box center [758, 47] width 24 height 7
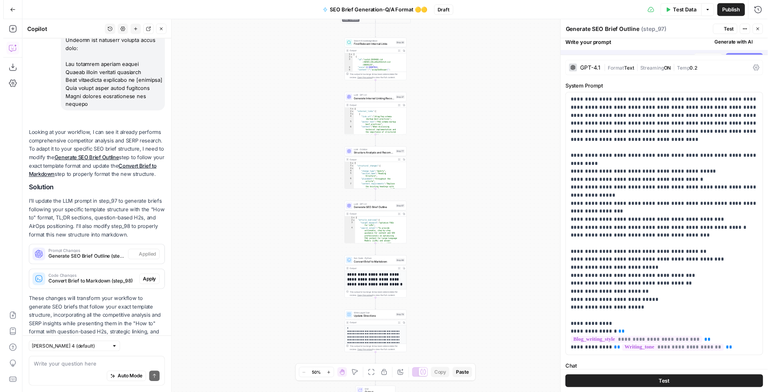
scroll to position [1206, 0]
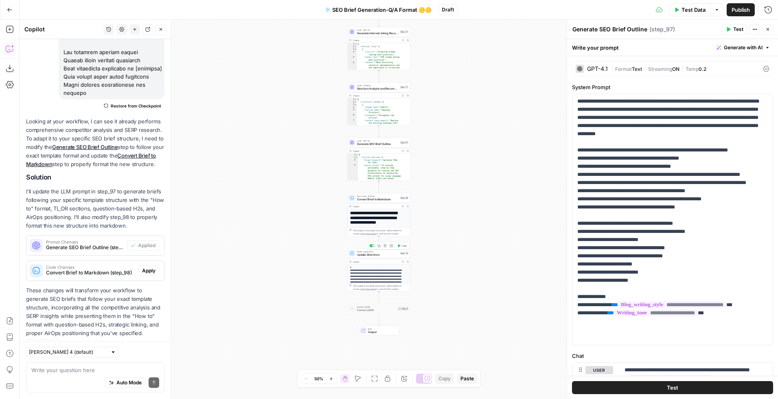
click at [373, 245] on div at bounding box center [373, 246] width 2 height 2
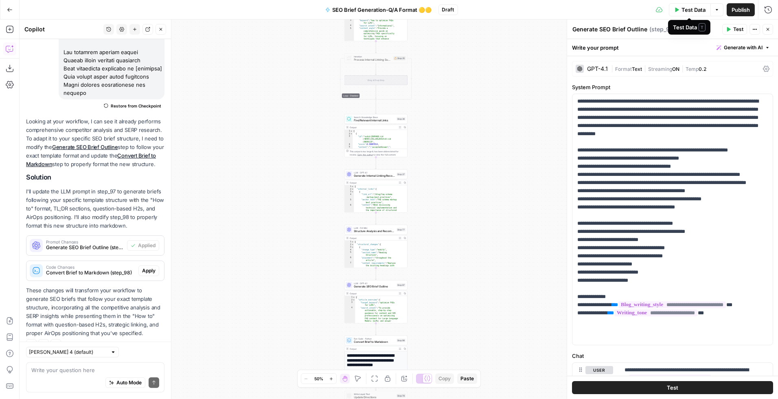
click at [683, 11] on span "Test Data" at bounding box center [693, 10] width 24 height 8
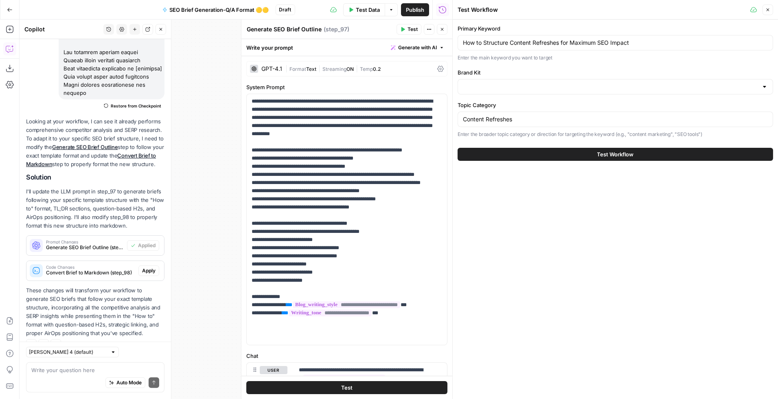
type input "AirOps ([GEOGRAPHIC_DATA])"
click at [490, 44] on input "How to Structure Content Refreshes for Maximum SEO Impact" at bounding box center [615, 43] width 305 height 8
paste input "The Executive’s Guide to Refresh Strategy"
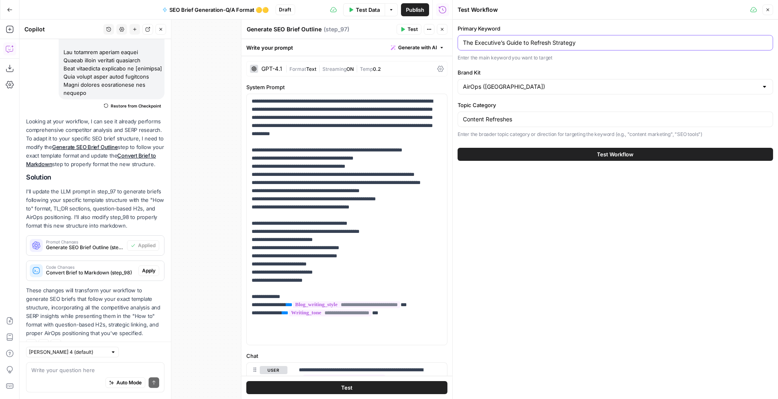
type input "The Executive’s Guide to Refresh Strategy"
click at [442, 29] on icon "button" at bounding box center [442, 29] width 5 height 5
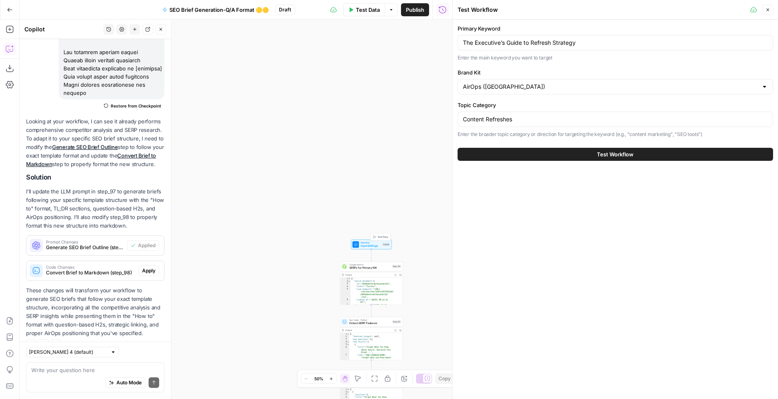
click at [370, 244] on span "Input Settings" at bounding box center [371, 246] width 20 height 4
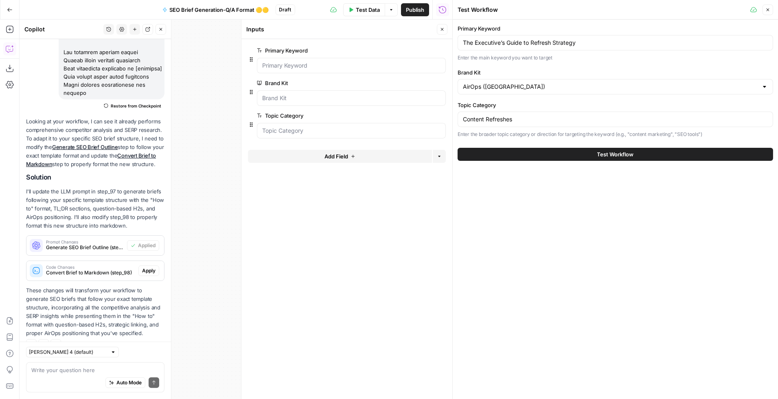
click at [340, 155] on span "Add Field" at bounding box center [336, 156] width 24 height 8
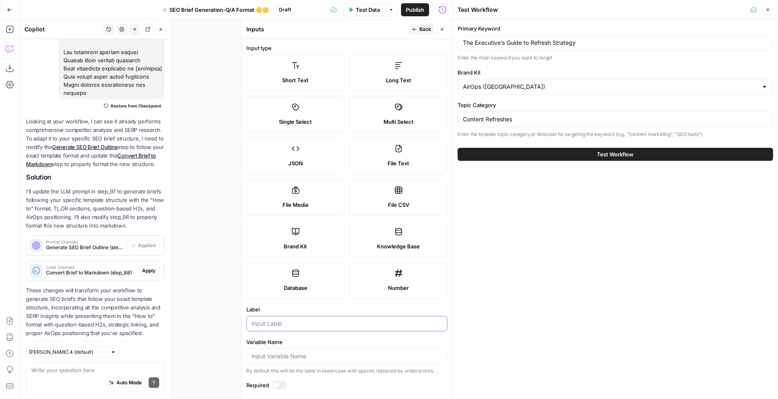
click at [284, 320] on input "Label" at bounding box center [347, 323] width 190 height 8
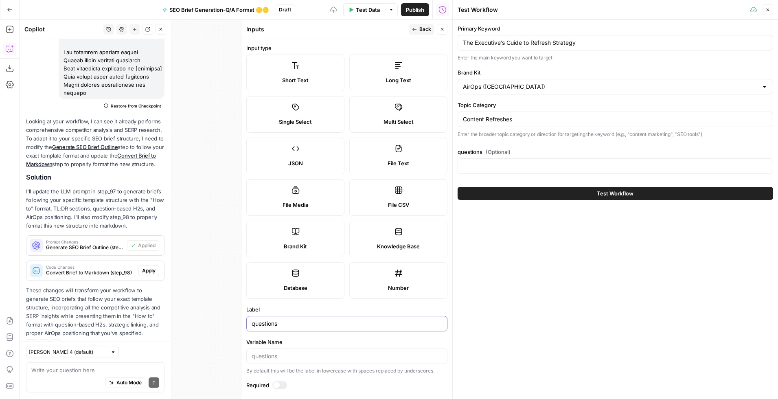
type input "questions"
click at [393, 71] on label "Long Text" at bounding box center [398, 73] width 98 height 37
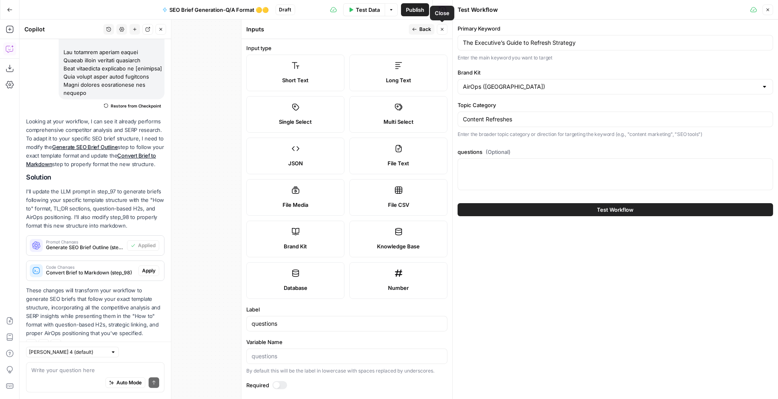
drag, startPoint x: 439, startPoint y: 30, endPoint x: 406, endPoint y: 41, distance: 34.9
click at [439, 30] on button "Close" at bounding box center [442, 29] width 11 height 11
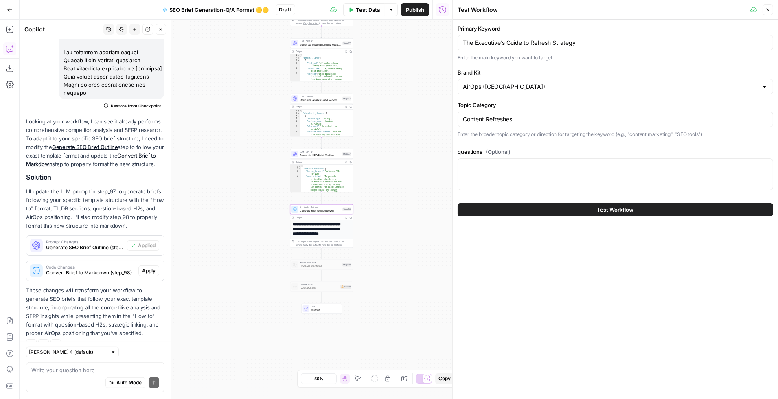
click at [142, 267] on span "Apply" at bounding box center [148, 270] width 13 height 7
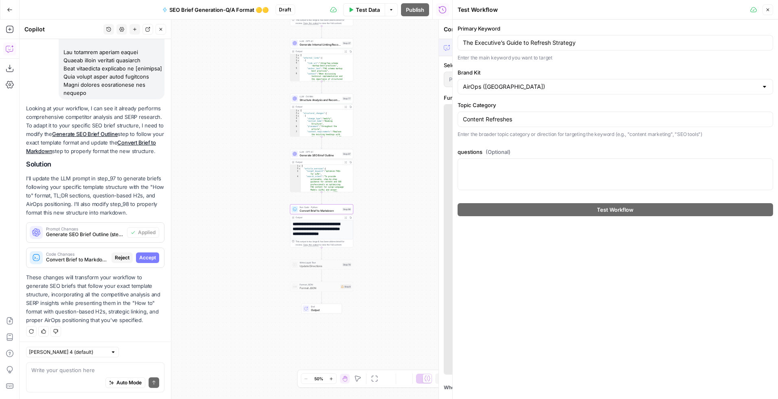
scroll to position [1193, 0]
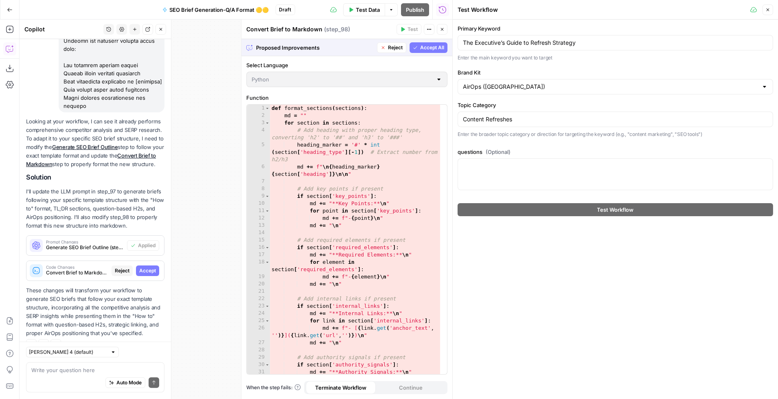
click at [139, 267] on span "Accept" at bounding box center [147, 270] width 17 height 7
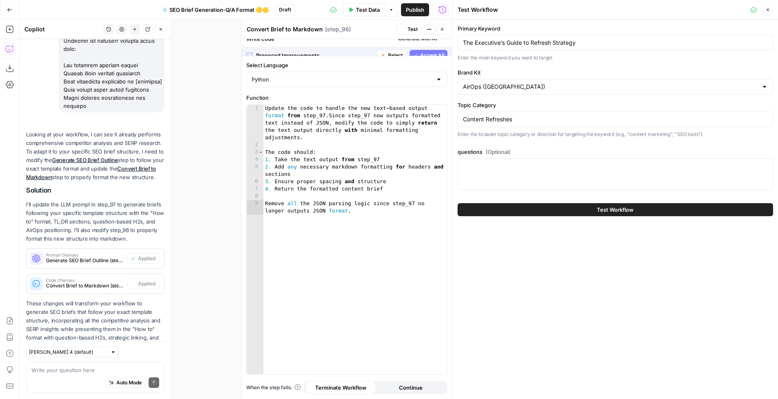
scroll to position [1206, 0]
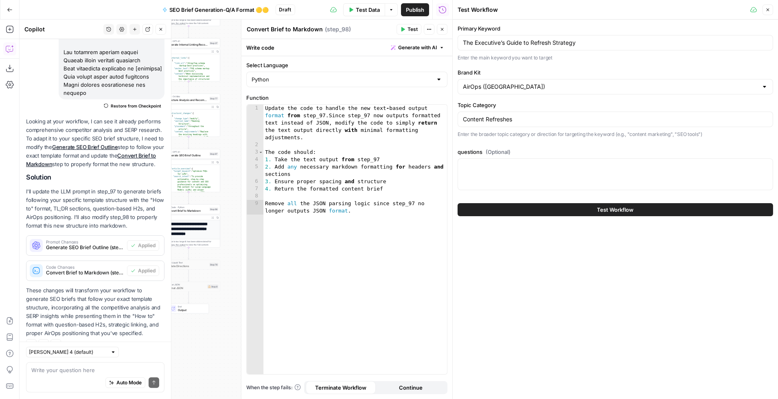
drag, startPoint x: 444, startPoint y: 31, endPoint x: 438, endPoint y: 34, distance: 7.6
click at [444, 31] on button "Close" at bounding box center [442, 29] width 11 height 11
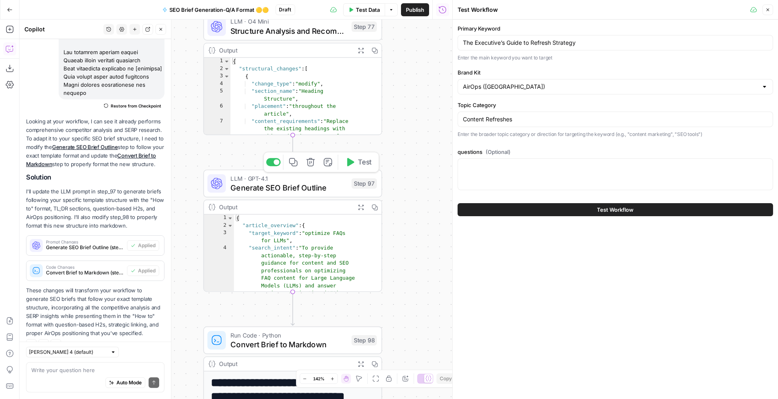
click at [240, 184] on span "Generate SEO Brief Outline" at bounding box center [288, 187] width 116 height 11
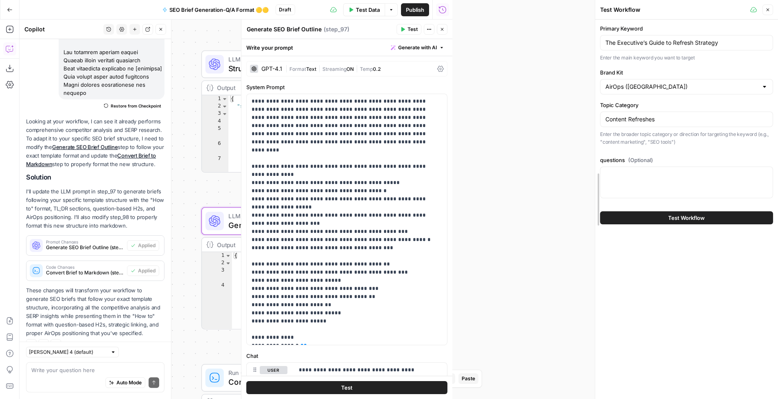
drag, startPoint x: 453, startPoint y: 22, endPoint x: 567, endPoint y: 37, distance: 115.4
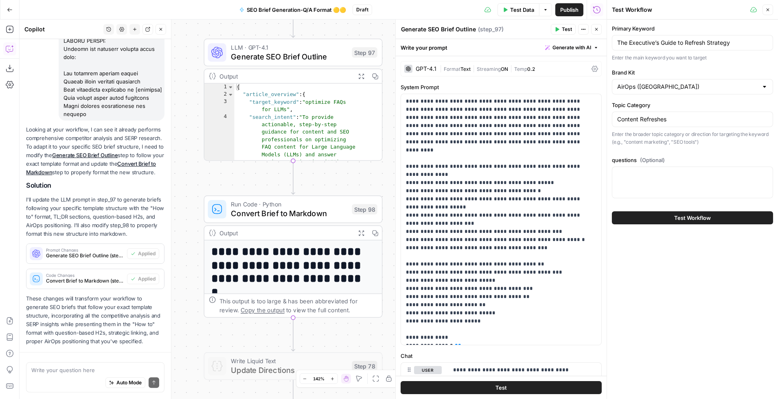
scroll to position [1170, 0]
